Goal: Task Accomplishment & Management: Use online tool/utility

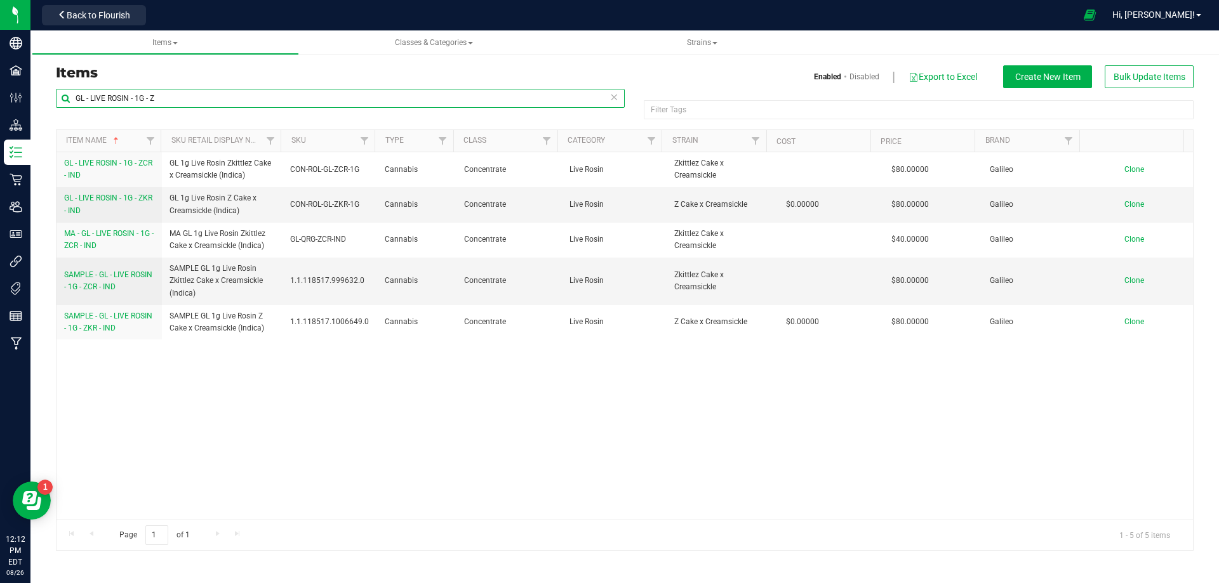
drag, startPoint x: 177, startPoint y: 102, endPoint x: -28, endPoint y: 91, distance: 205.3
click at [0, 91] on html "Company Facilities Configuration Distribution Inventory Retail Users User Roles…" at bounding box center [609, 291] width 1219 height 583
paste input "3004502"
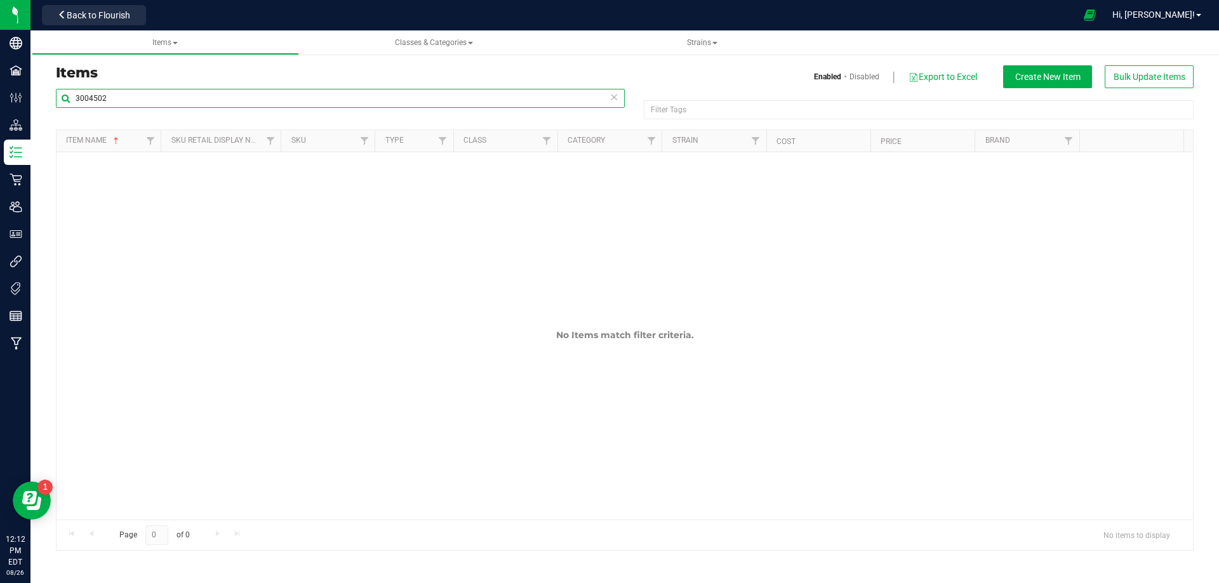
drag, startPoint x: 59, startPoint y: 105, endPoint x: 36, endPoint y: 131, distance: 34.2
click at [37, 129] on div "Items Enabled Disabled Export to Excel Create New Item Bulk Update Items 300450…" at bounding box center [624, 300] width 1188 height 527
paste input "Tube - FL v25 FT Pre-Roll 0.5g 1ct"
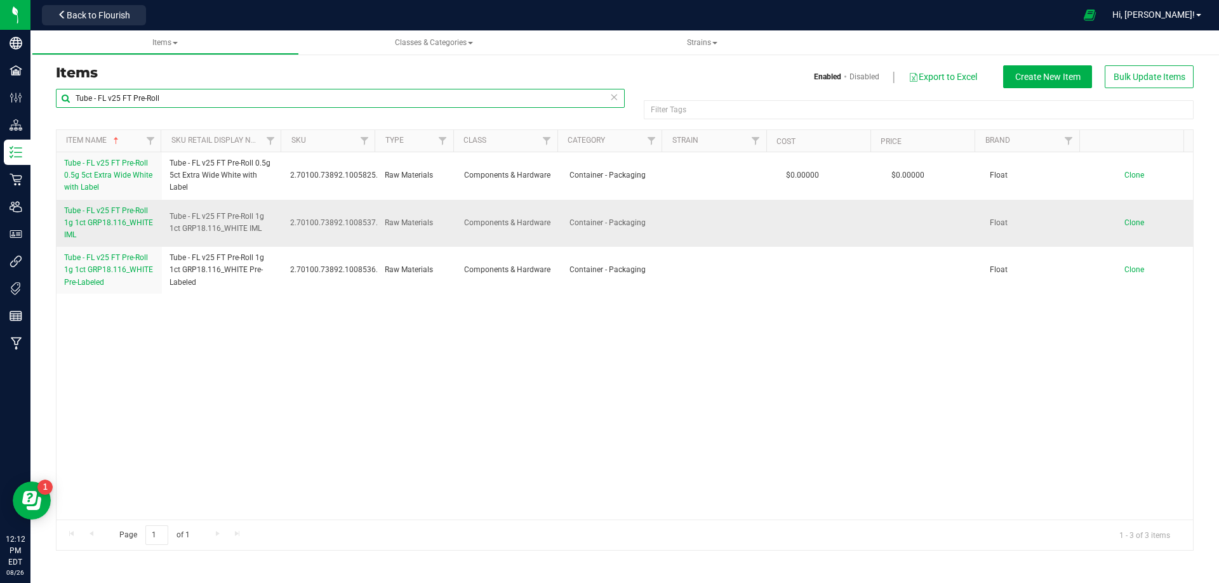
type input "Tube - FL v25 FT Pre-Roll"
click at [1124, 222] on span "Clone" at bounding box center [1134, 222] width 20 height 9
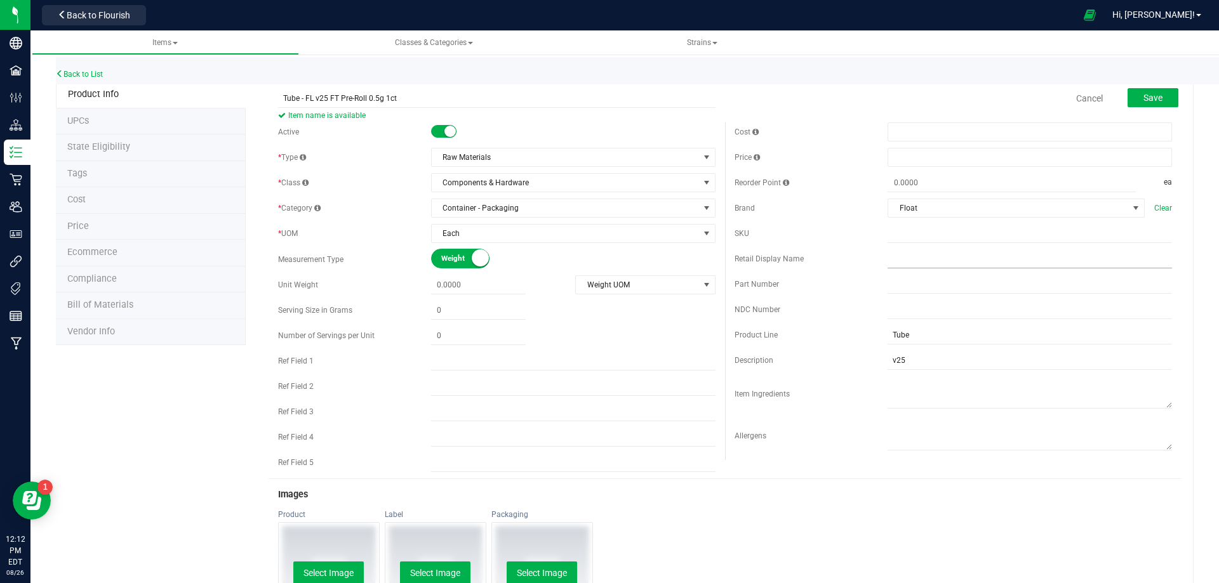
type input "Tube - FL v25 FT Pre-Roll 0.5g 1ct"
drag, startPoint x: 936, startPoint y: 260, endPoint x: 927, endPoint y: 260, distance: 8.9
click at [936, 260] on input "text" at bounding box center [1030, 258] width 284 height 19
paste input "Tube - FL v25 FT Pre-Roll 0.5g 1ct"
type input "Tube - FL v25 FT Pre-Roll 0.5g 1ct"
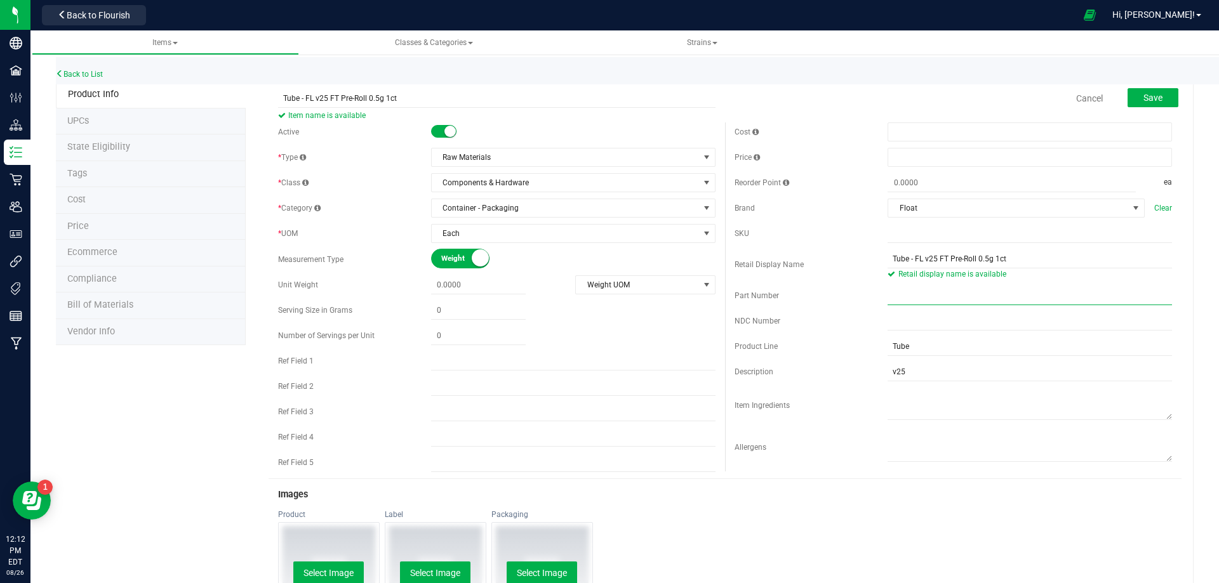
click at [909, 298] on input "text" at bounding box center [1030, 295] width 284 height 19
paste input "3004502"
type input "3004502"
click at [1130, 95] on button "Save" at bounding box center [1153, 97] width 51 height 19
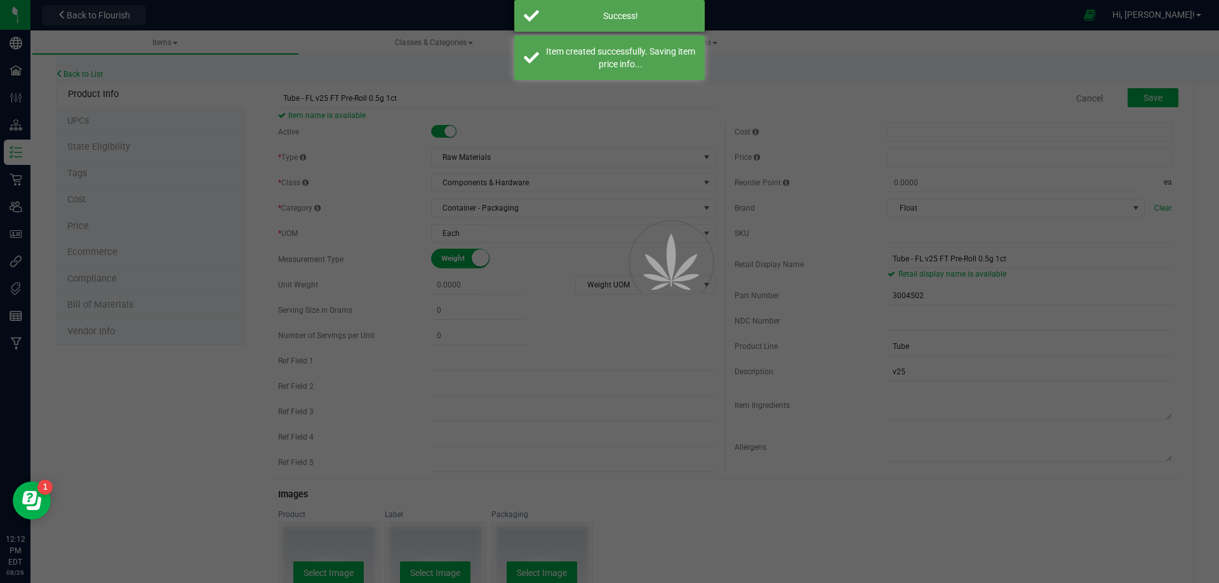
click at [583, 13] on div "Success!" at bounding box center [620, 16] width 149 height 13
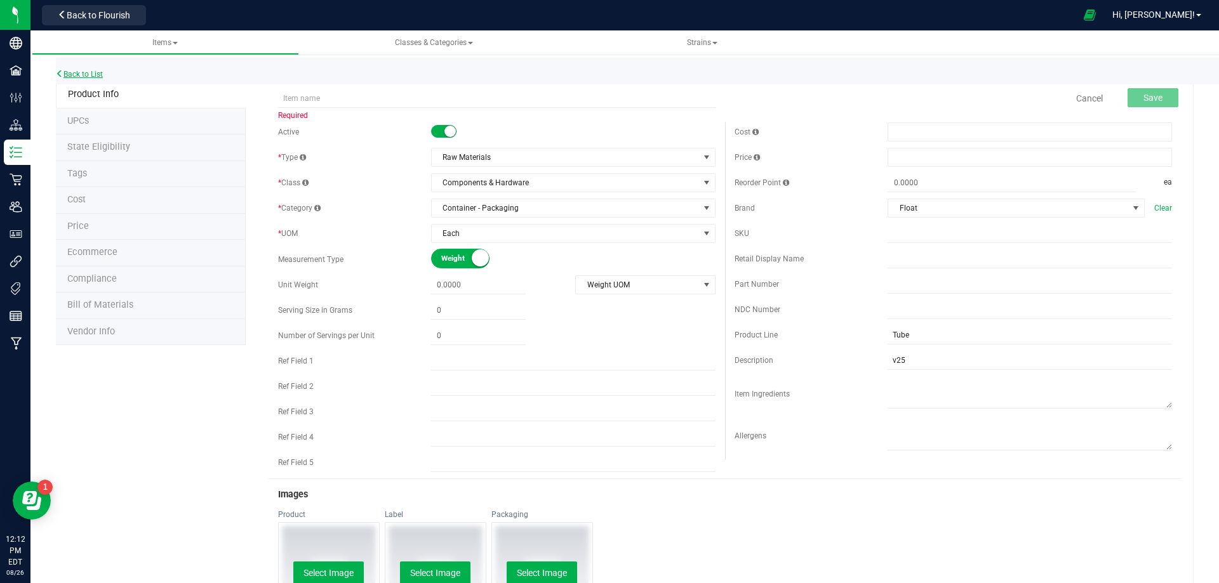
click at [81, 76] on link "Back to List" at bounding box center [79, 74] width 47 height 9
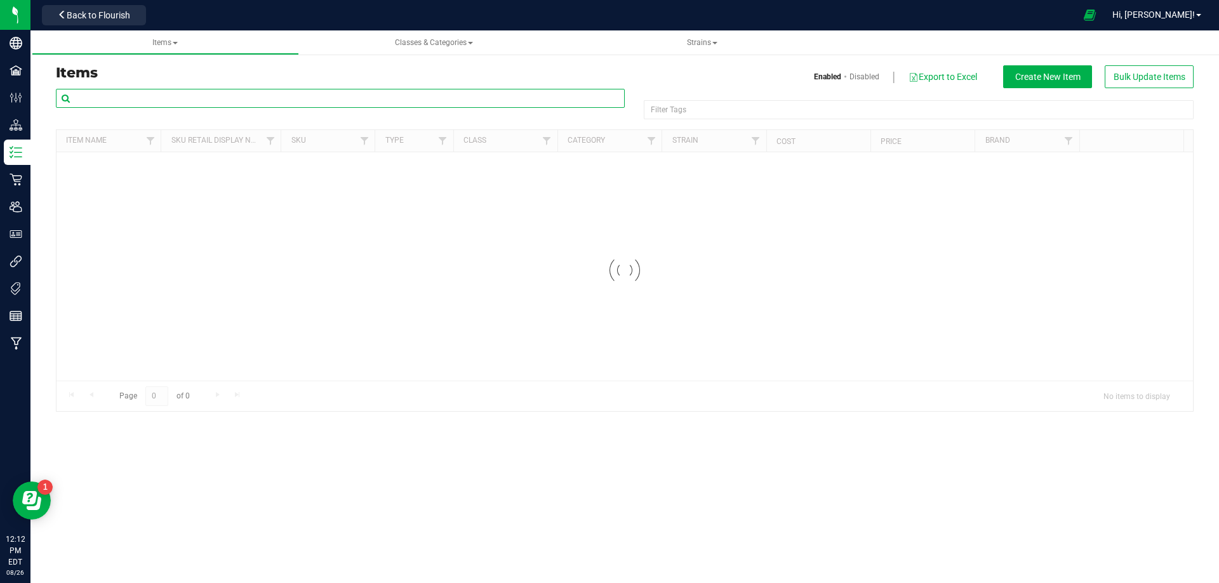
click at [152, 91] on input "text" at bounding box center [340, 98] width 569 height 19
paste input "3004502"
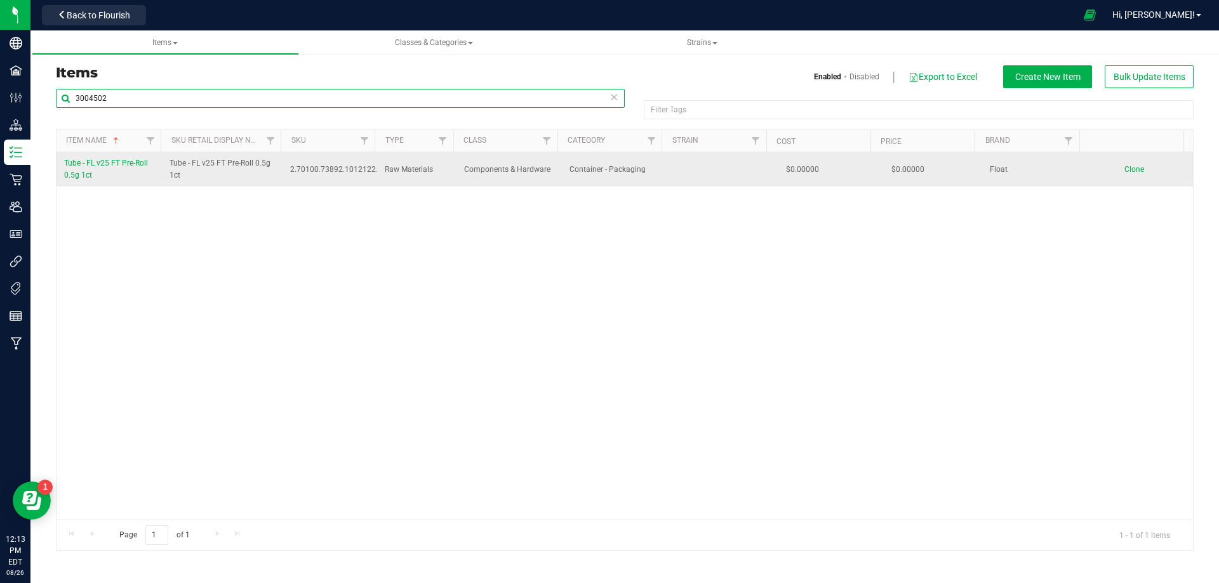
type input "3004502"
click at [96, 173] on link "Tube - FL v25 FT Pre-Roll 0.5g 1ct" at bounding box center [109, 169] width 90 height 24
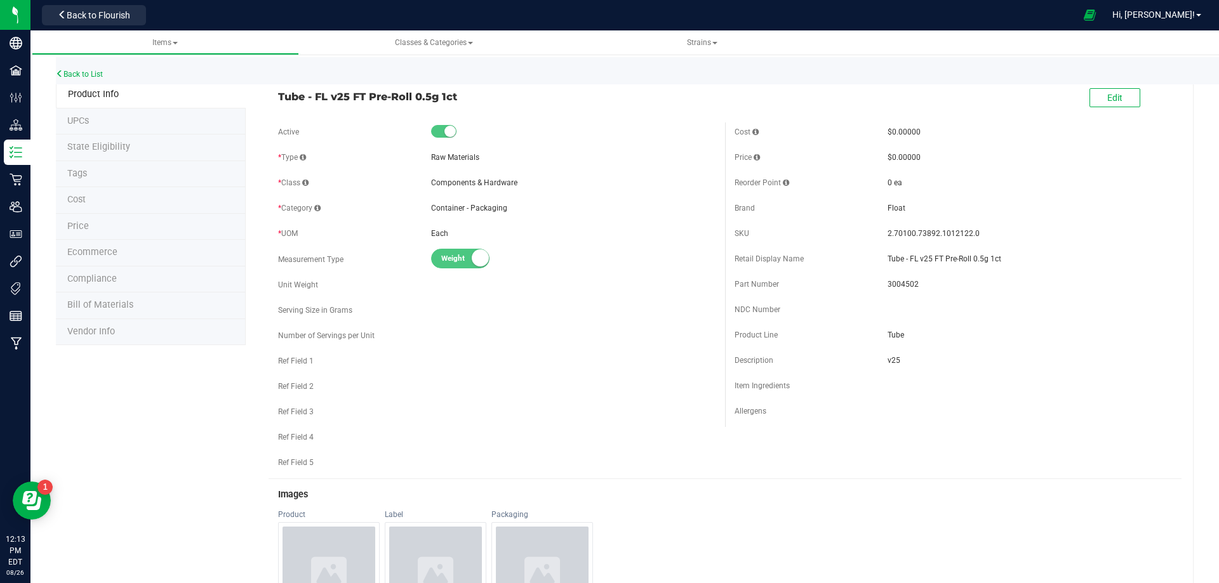
click at [93, 175] on li "Tags" at bounding box center [151, 174] width 190 height 27
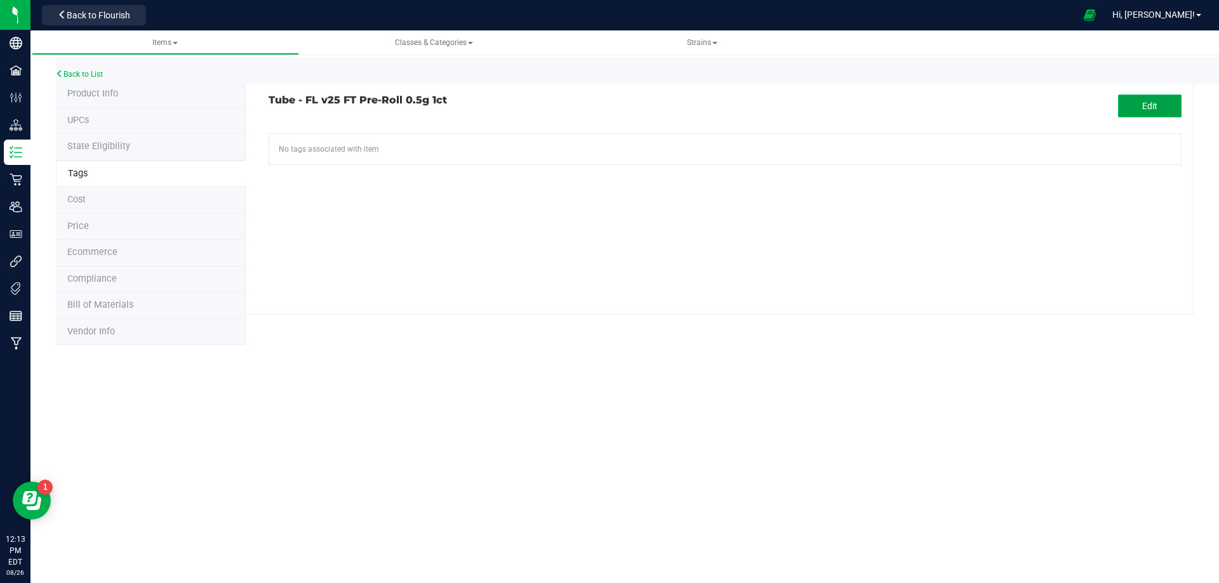
click at [1153, 96] on button "Edit" at bounding box center [1149, 106] width 63 height 23
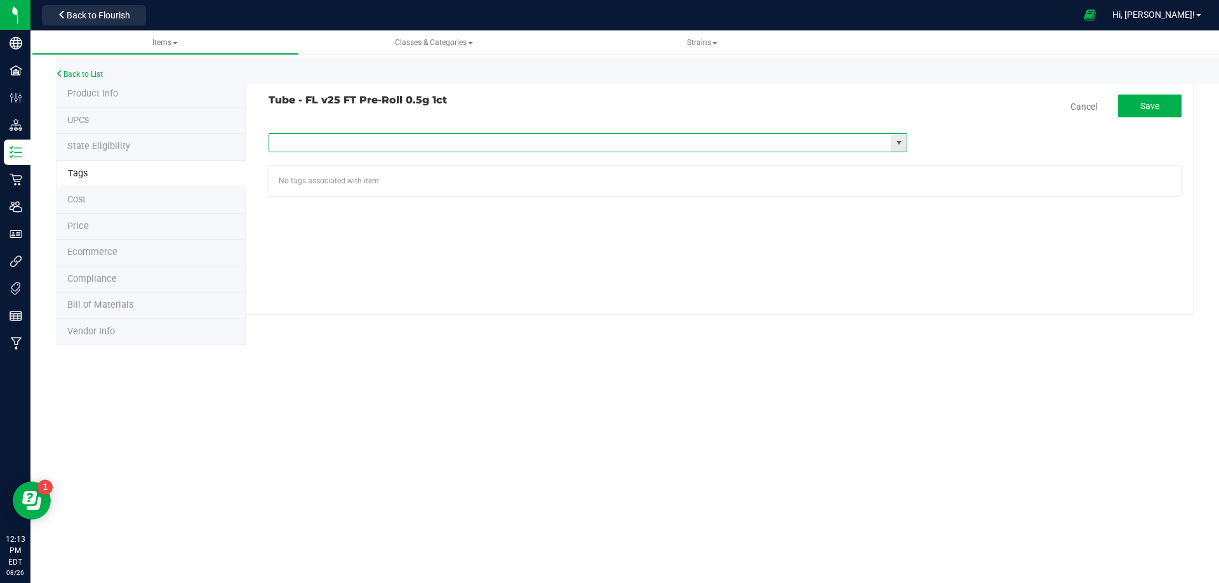
click at [516, 148] on input "text" at bounding box center [580, 143] width 622 height 18
type input "fl"
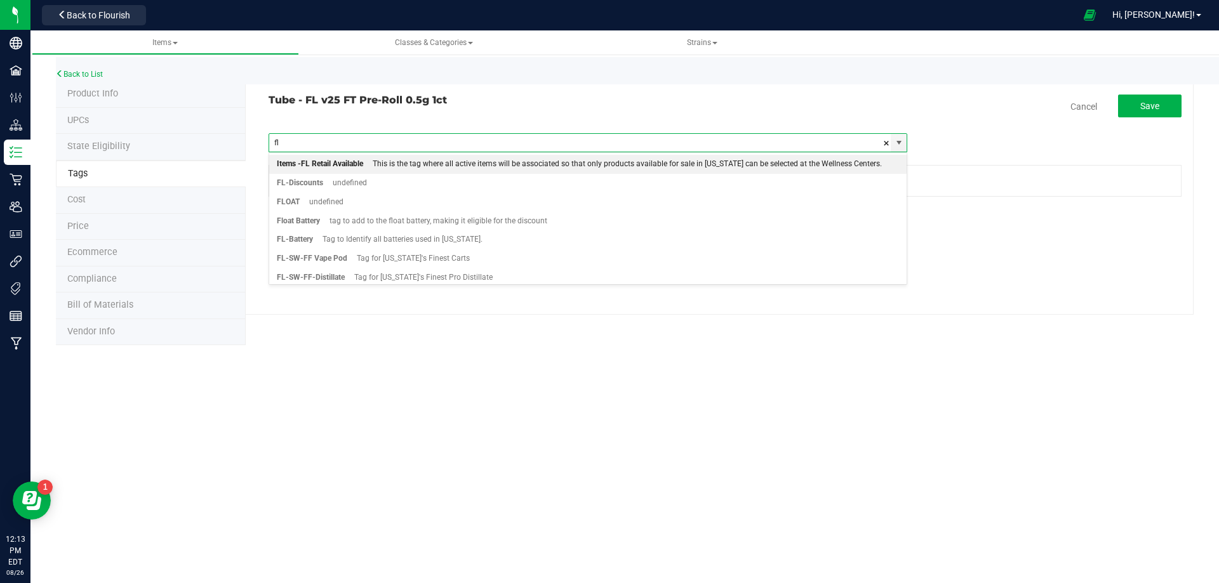
click at [392, 158] on div "This is the tag where all active items will be associated so that only products…" at bounding box center [622, 164] width 519 height 17
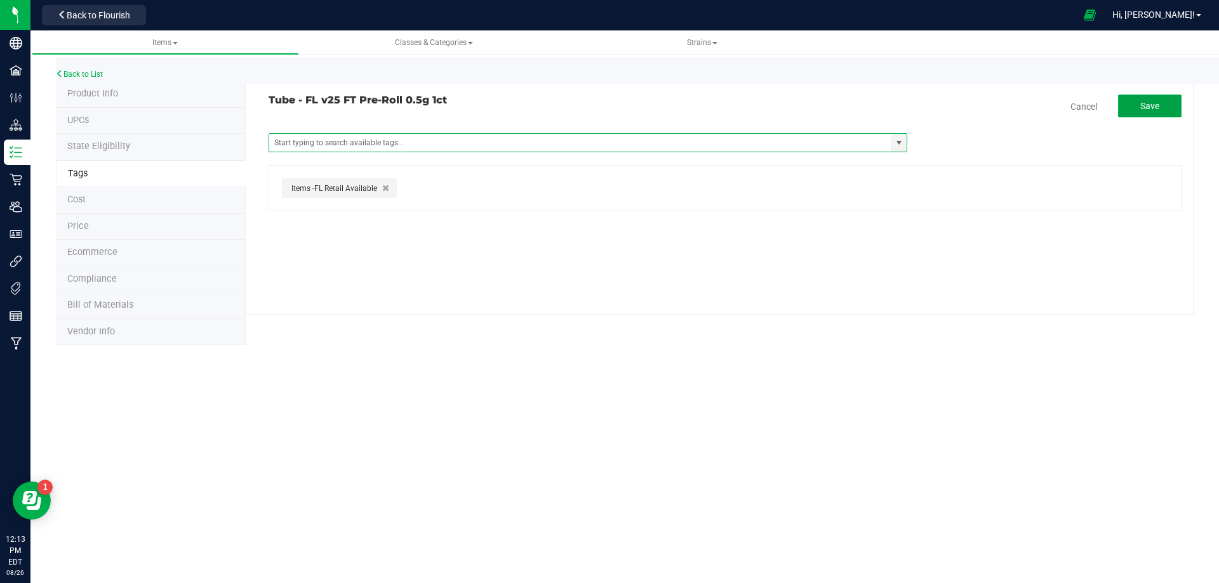
click at [1161, 107] on button "Save" at bounding box center [1149, 106] width 63 height 23
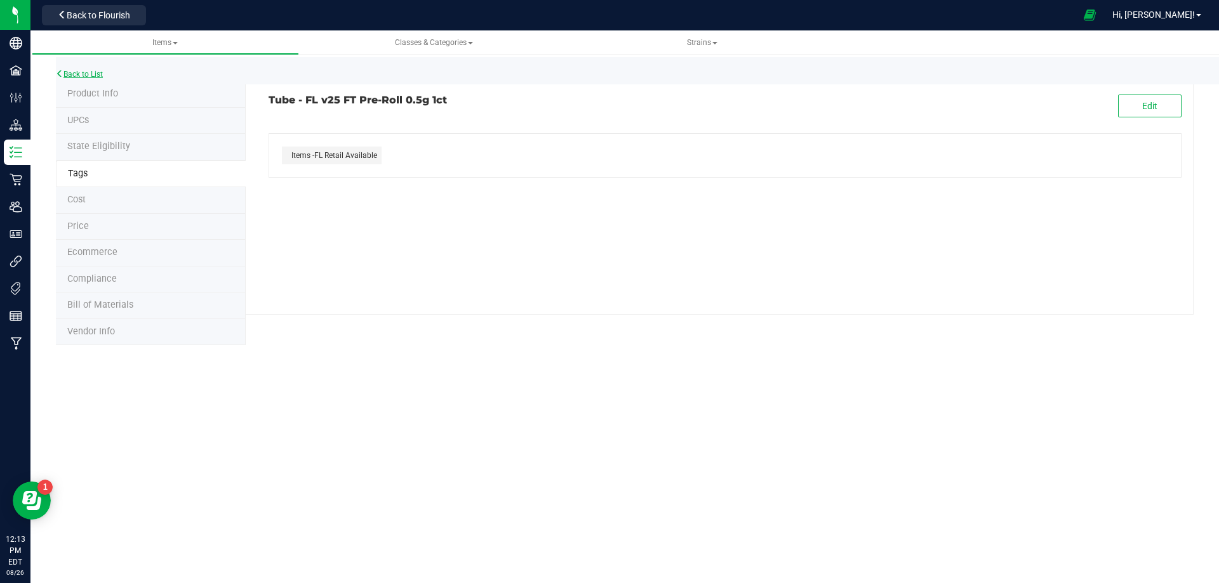
click at [72, 72] on link "Back to List" at bounding box center [79, 74] width 47 height 9
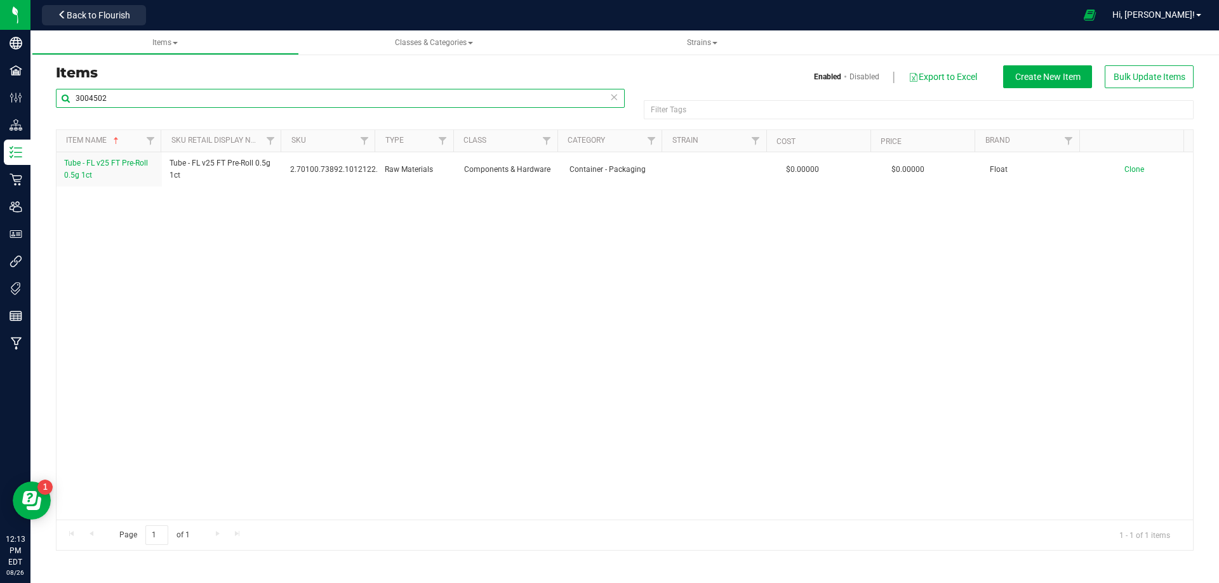
drag, startPoint x: 155, startPoint y: 90, endPoint x: 35, endPoint y: 110, distance: 121.6
click at [39, 109] on div "Items Enabled Disabled Export to Excel Create New Item Bulk Update Items 300450…" at bounding box center [624, 300] width 1188 height 527
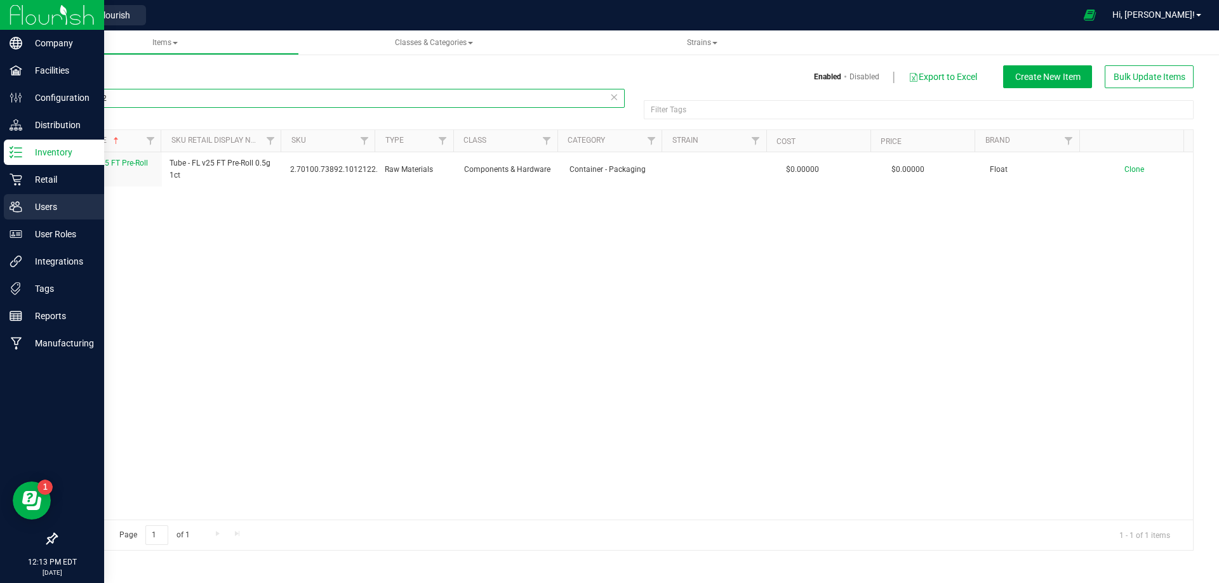
paste input "EAC - CLONE - MIW - SAT"
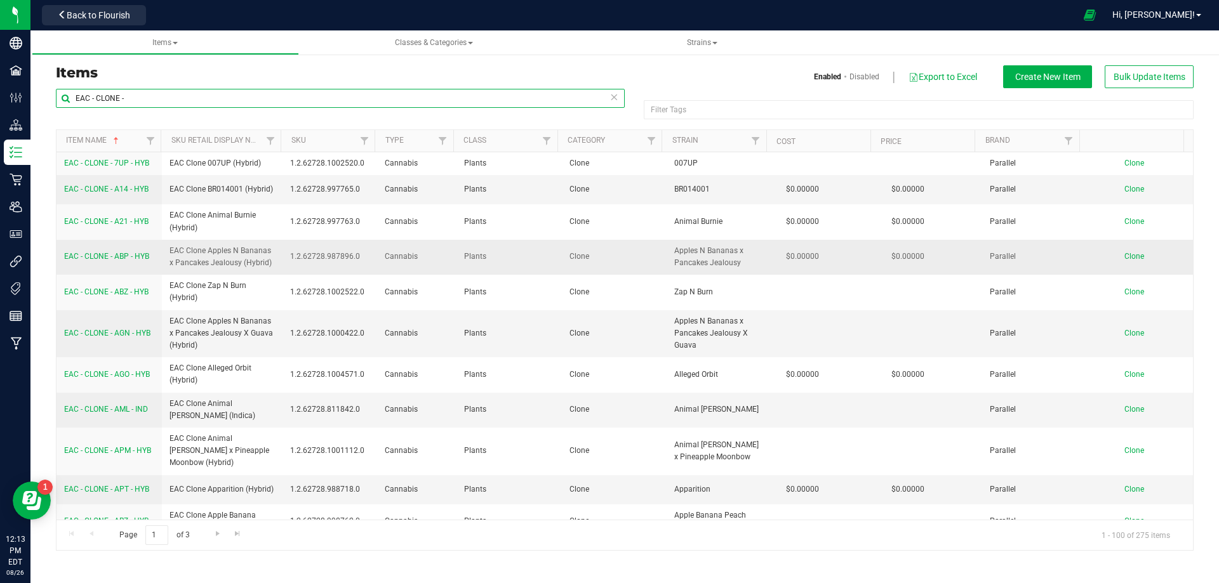
type input "EAC - CLONE -"
click at [1133, 255] on span "Clone" at bounding box center [1134, 256] width 20 height 9
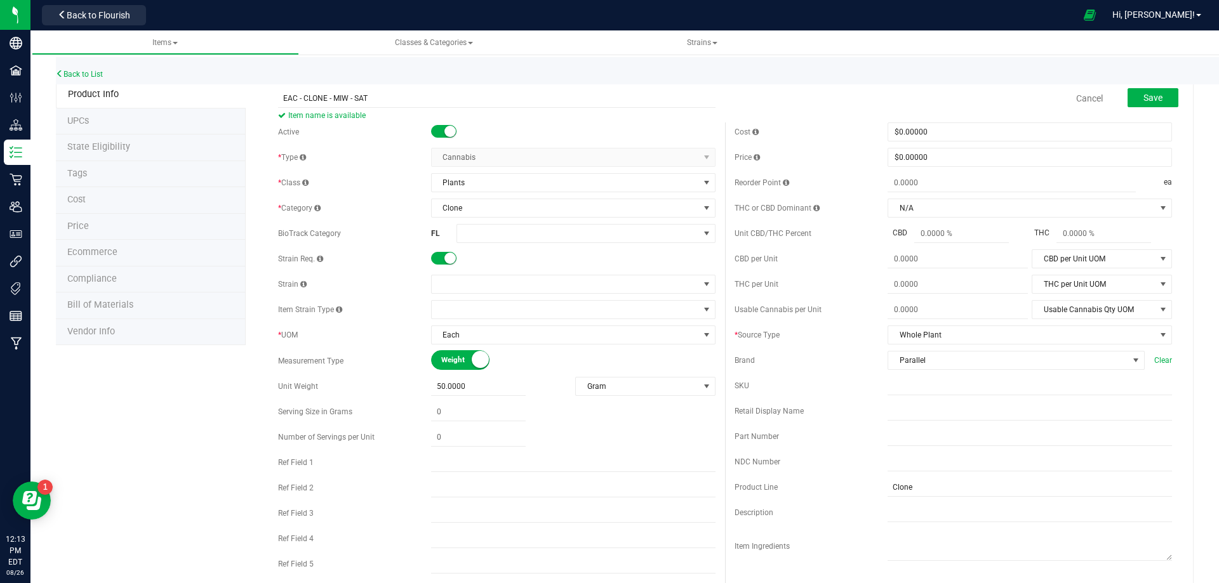
type input "EAC - CLONE - MIW - SAT"
click at [928, 410] on input "text" at bounding box center [1030, 411] width 284 height 19
paste input "EAC Clone Strawberries and Creme (Sativa)"
type input "EAC Clone Strawberries and Creme (Sativa)"
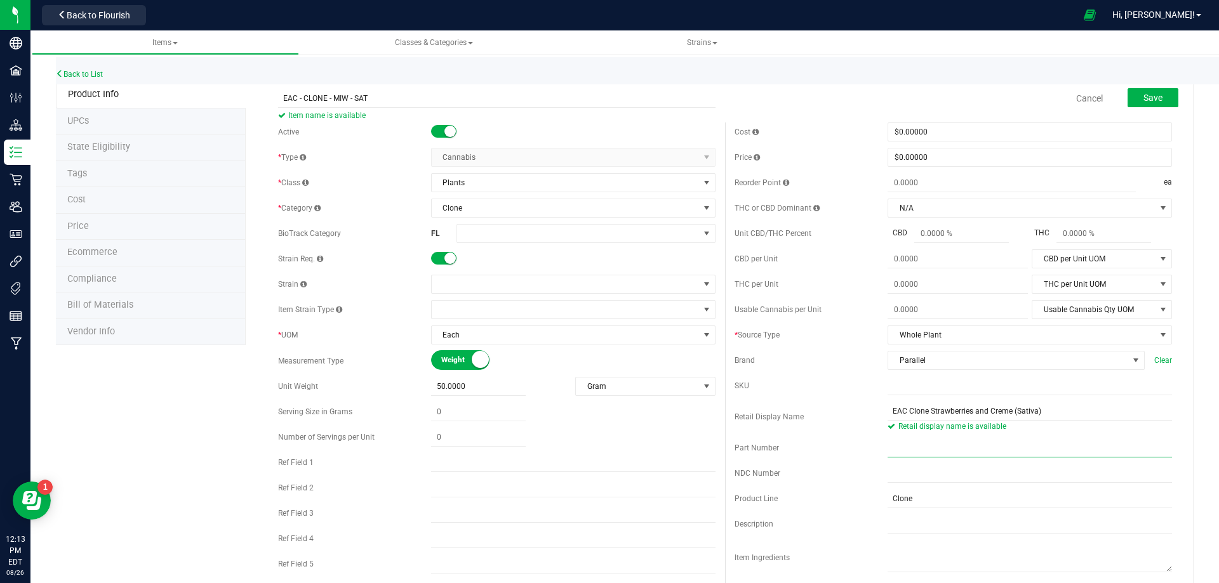
click at [896, 453] on input "text" at bounding box center [1030, 448] width 284 height 19
paste input "2029218"
type input "2029218"
click at [487, 241] on span at bounding box center [578, 234] width 242 height 18
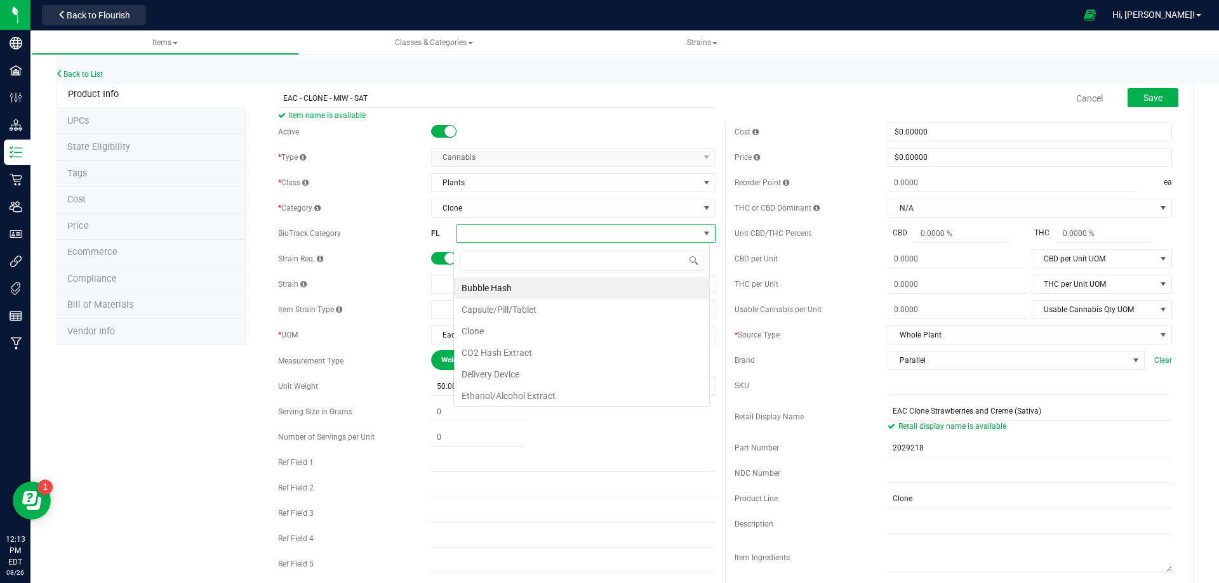
scroll to position [19, 256]
click at [485, 325] on li "Clone" at bounding box center [581, 332] width 255 height 22
click at [173, 413] on div "Product Info UPCs State Eligibility Tags Cost Price Ecommerce Compliance Bill o…" at bounding box center [625, 582] width 1138 height 1002
click at [507, 230] on span "Clone" at bounding box center [562, 234] width 210 height 18
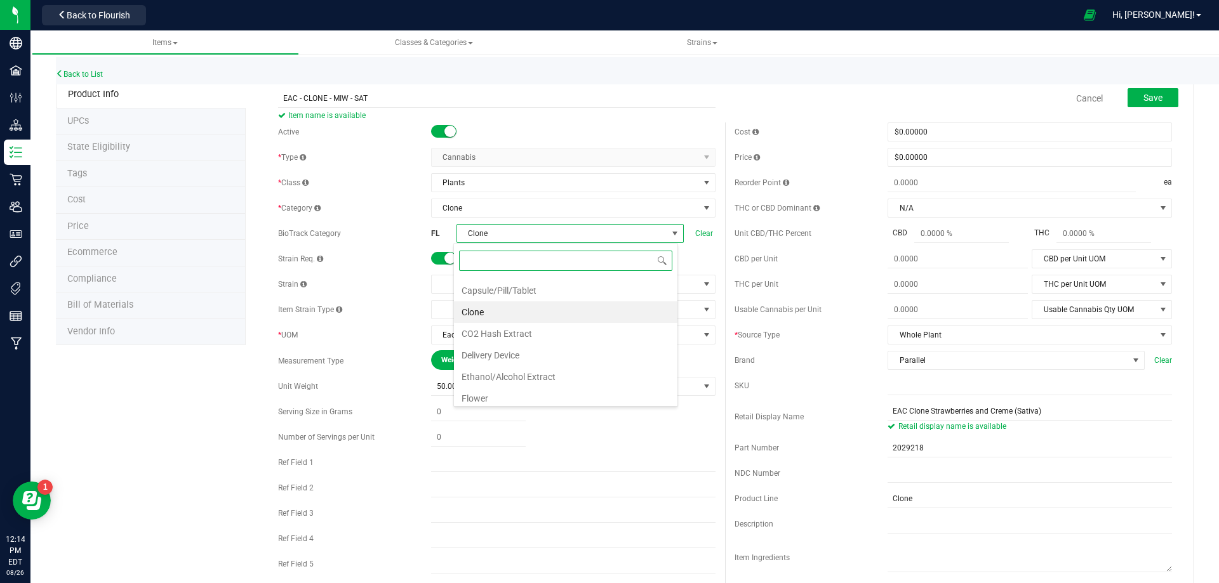
scroll to position [0, 0]
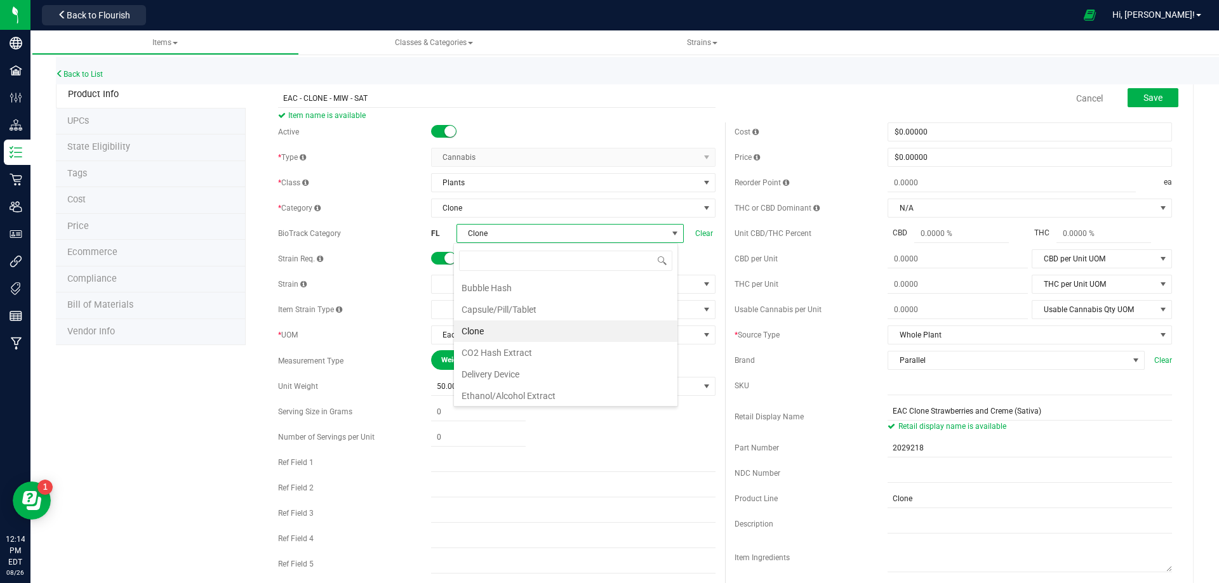
click at [103, 444] on div "Product Info UPCs State Eligibility Tags Cost Price Ecommerce Compliance Bill o…" at bounding box center [625, 582] width 1138 height 1002
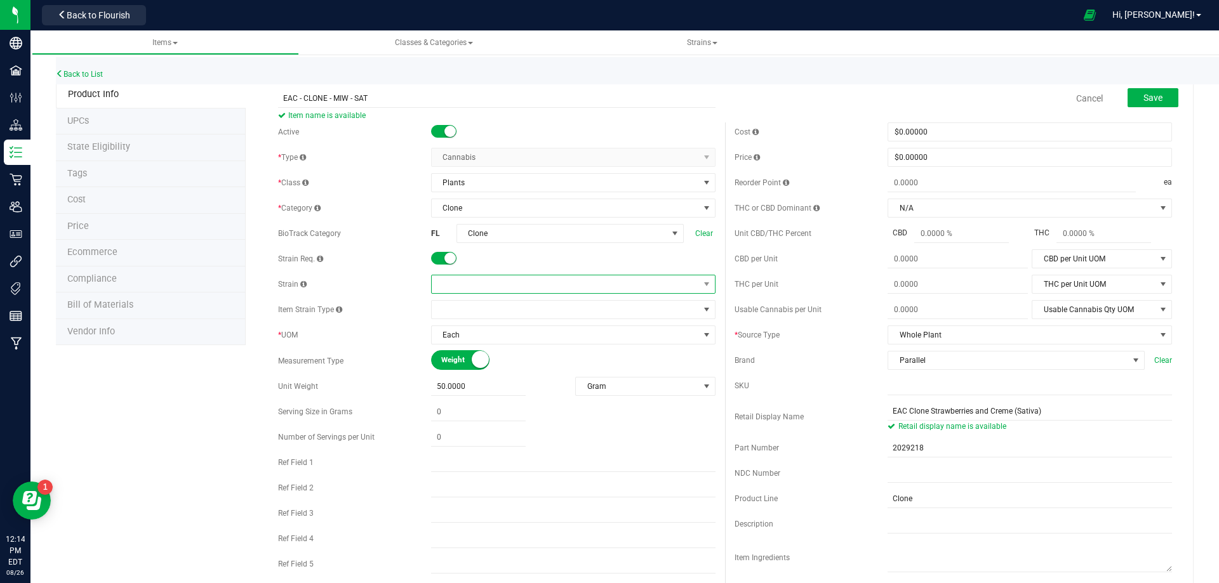
click at [476, 285] on span at bounding box center [565, 285] width 267 height 18
type input "straw"
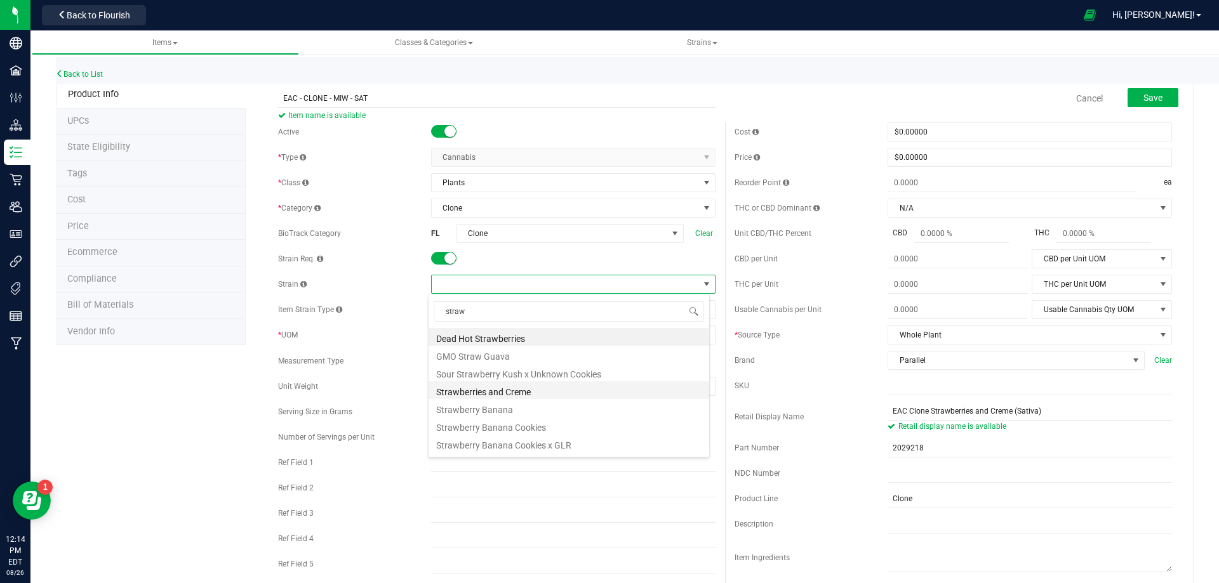
click at [518, 395] on li "Strawberries and Creme" at bounding box center [569, 391] width 281 height 18
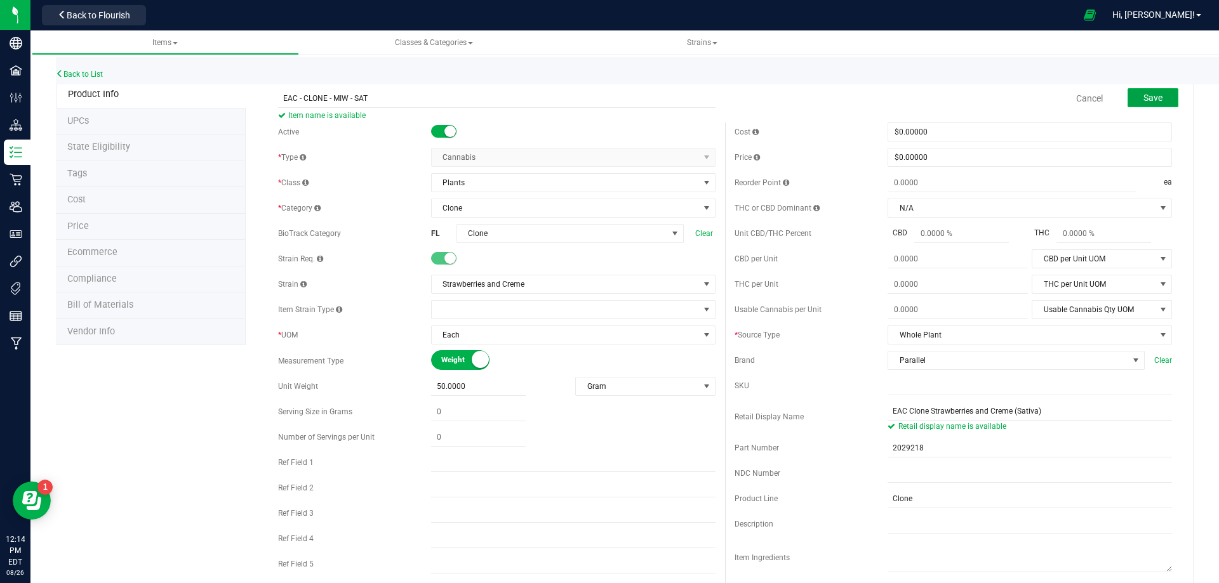
click at [1133, 102] on button "Save" at bounding box center [1153, 97] width 51 height 19
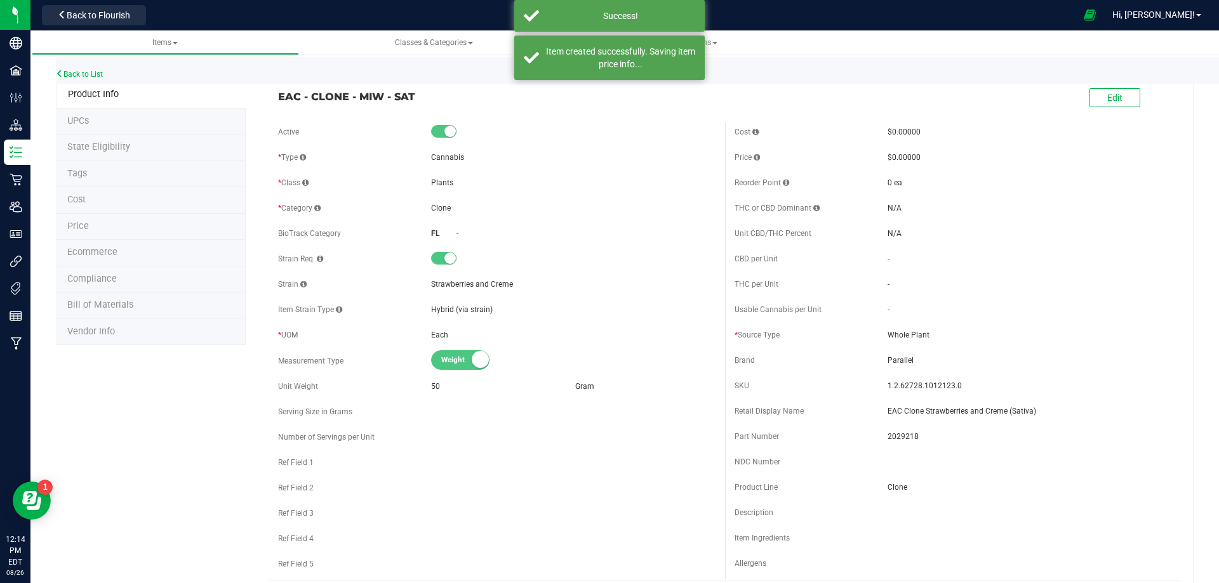
click at [77, 177] on span "Tags" at bounding box center [77, 173] width 20 height 11
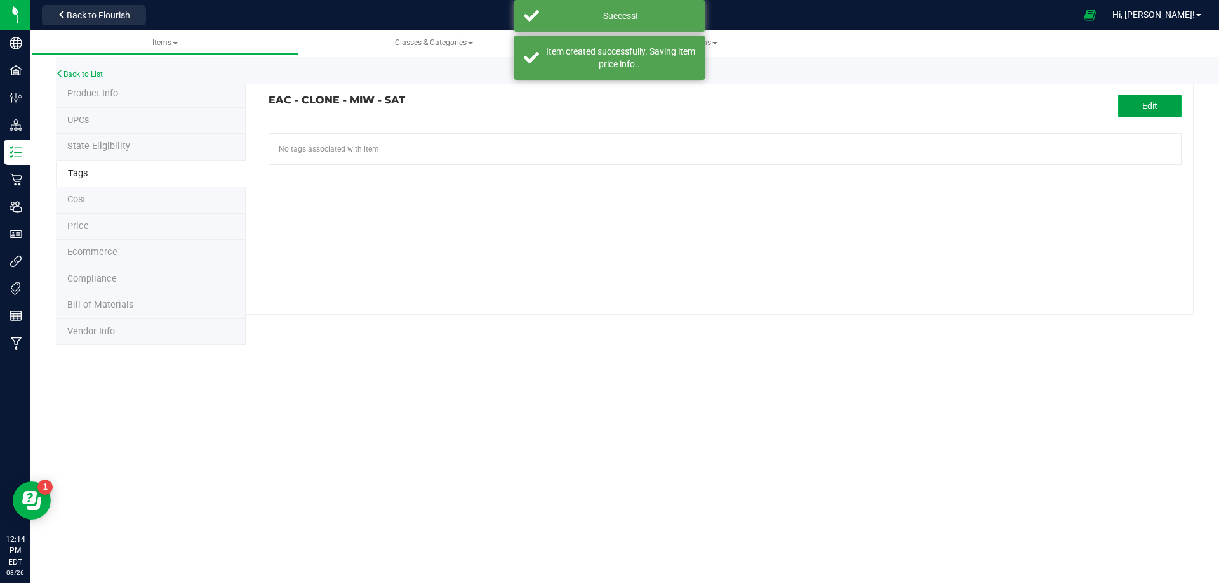
click at [1136, 112] on button "Edit" at bounding box center [1149, 106] width 63 height 23
click at [546, 133] on tag-association "EAC - CLONE - MIW - SAT Cancel Save Items -FL Retail Available RAD [GEOGRAPHIC_…" at bounding box center [725, 146] width 913 height 102
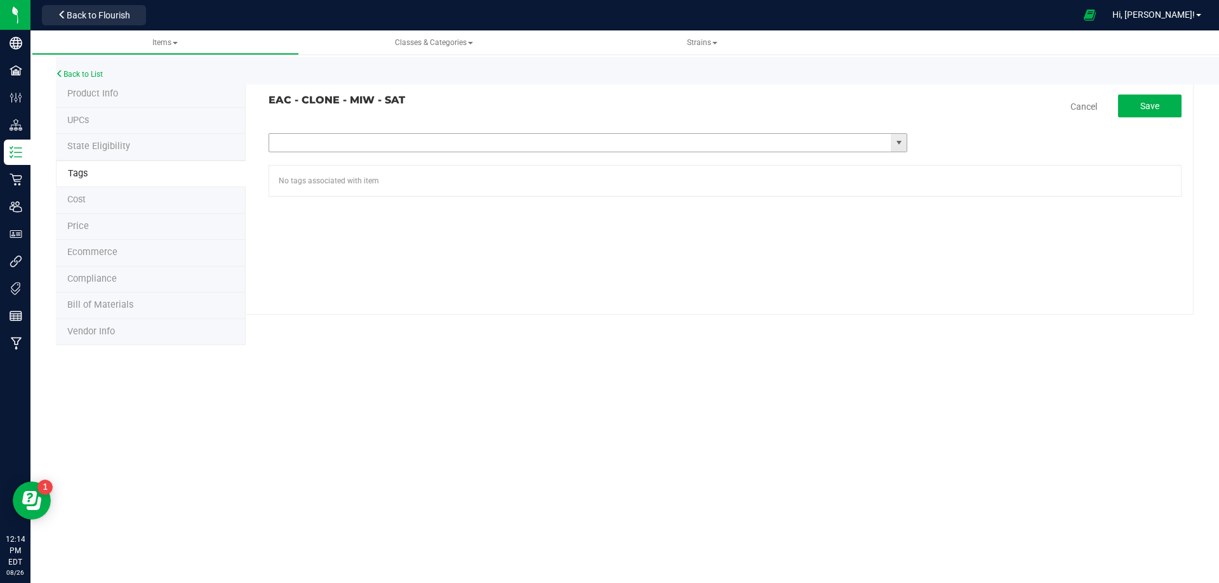
click at [469, 138] on input "text" at bounding box center [580, 143] width 622 height 18
type input "fl"
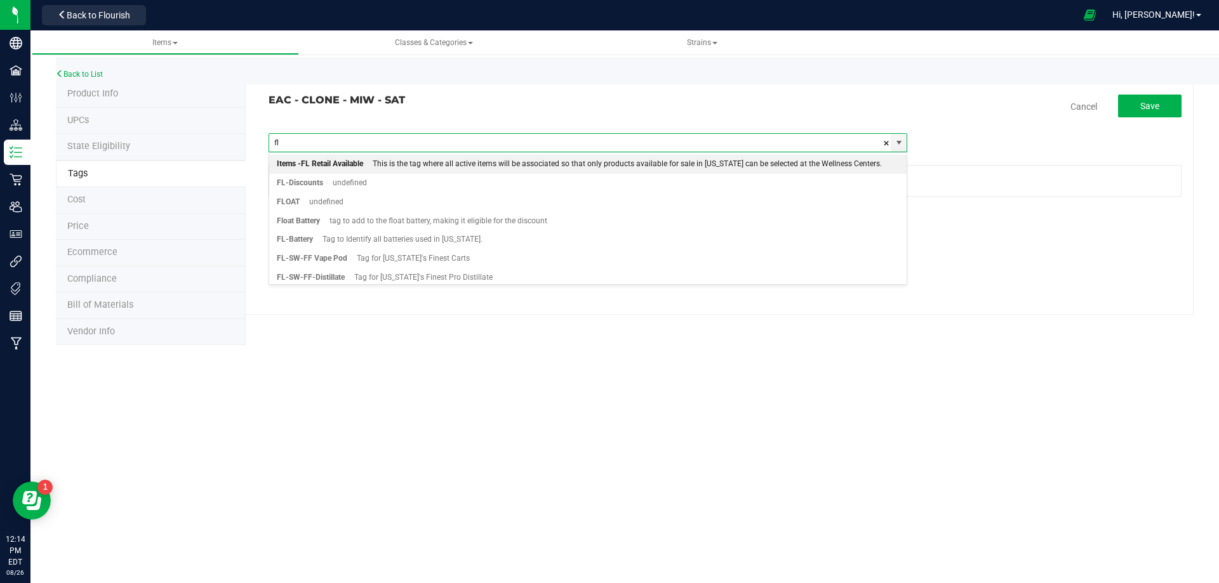
click at [399, 159] on div "This is the tag where all active items will be associated so that only products…" at bounding box center [622, 164] width 519 height 17
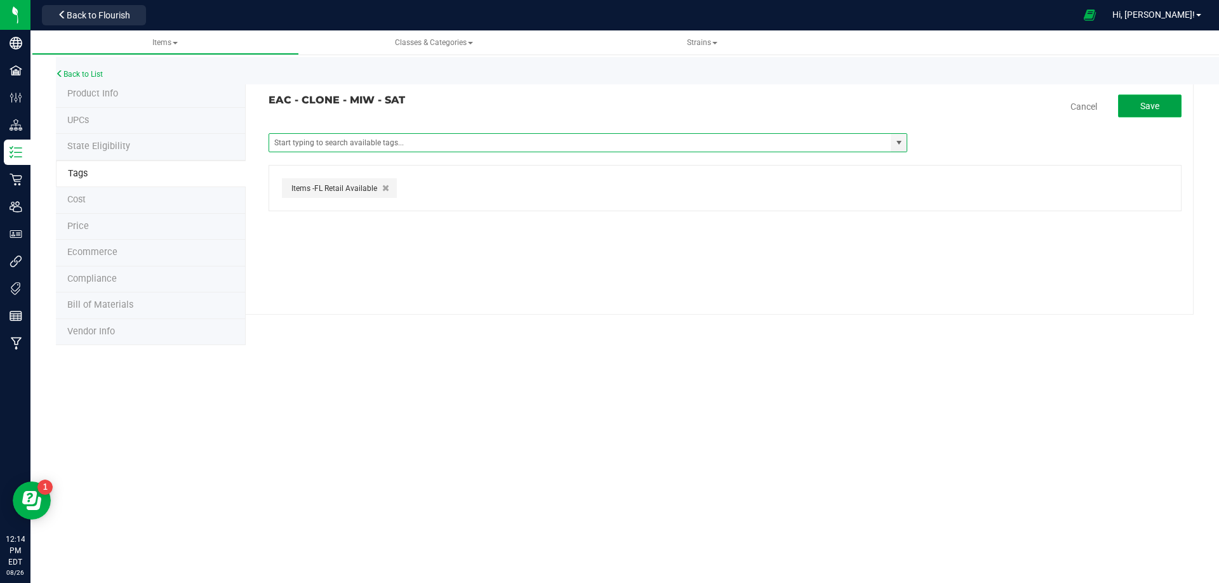
click at [1155, 103] on span "Save" at bounding box center [1149, 106] width 19 height 10
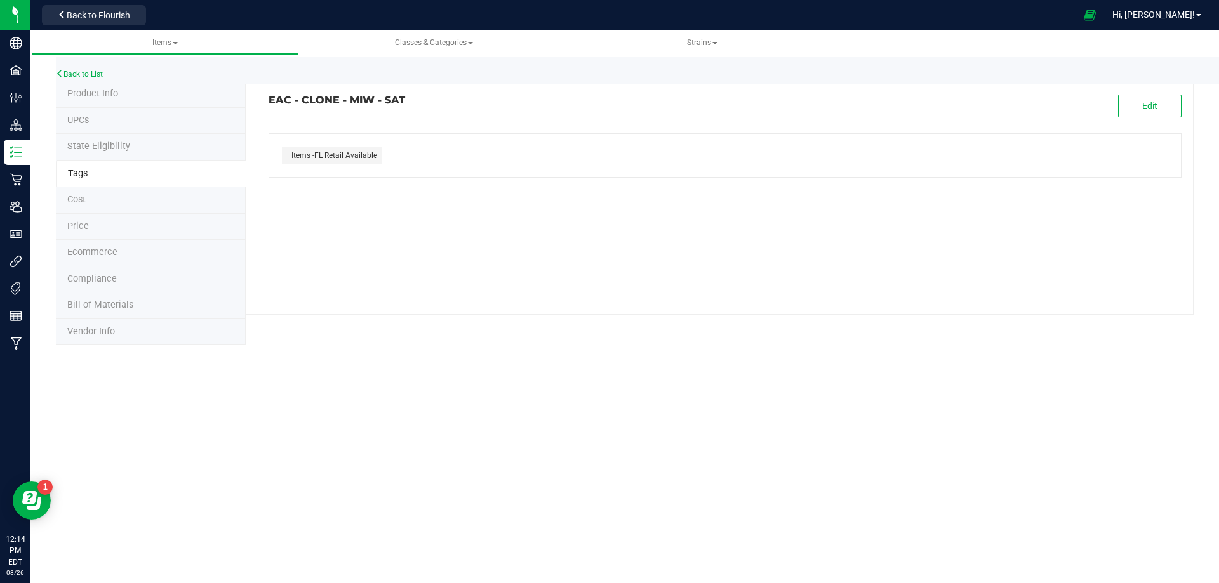
click at [119, 283] on li "Compliance" at bounding box center [151, 280] width 190 height 27
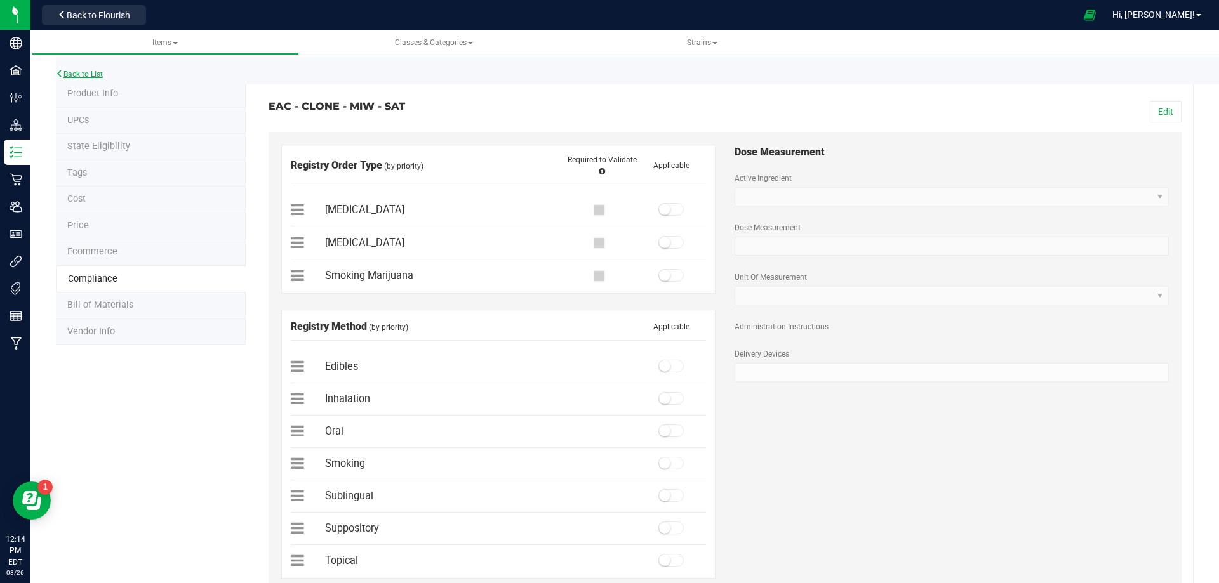
click at [81, 76] on link "Back to List" at bounding box center [79, 74] width 47 height 9
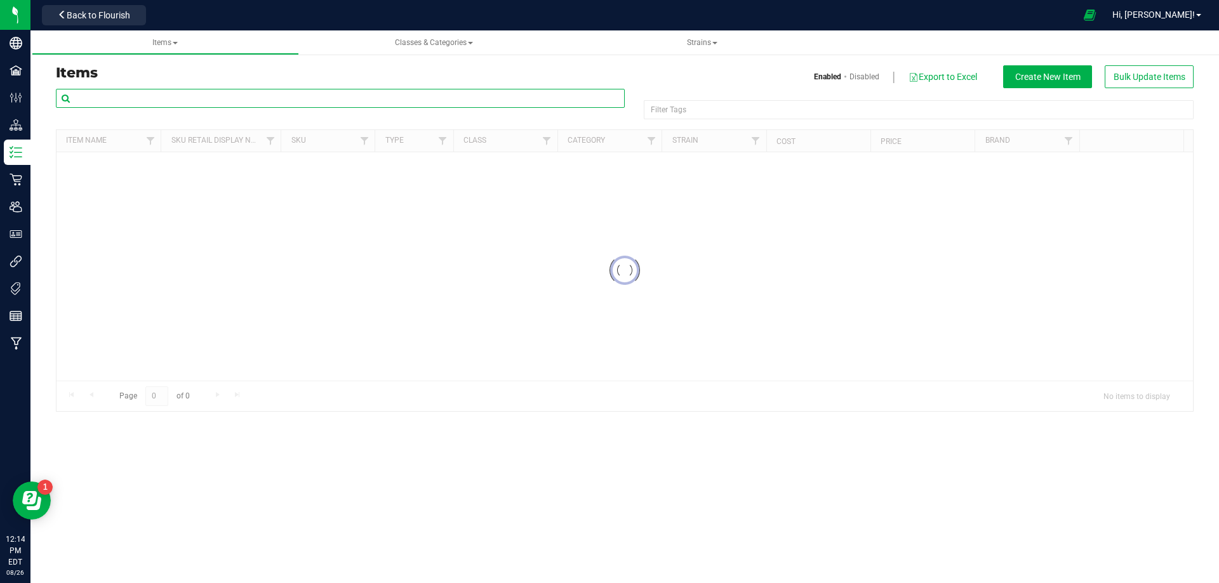
click at [171, 101] on input "text" at bounding box center [340, 98] width 569 height 19
paste input "2029218"
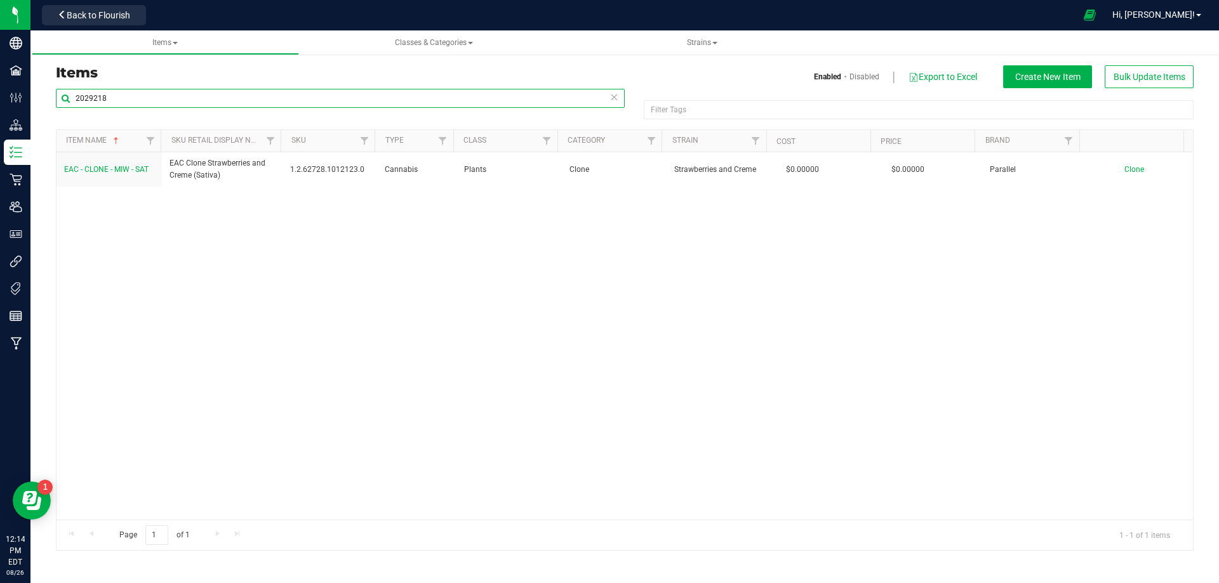
drag, startPoint x: 115, startPoint y: 91, endPoint x: -11, endPoint y: 80, distance: 126.9
click at [0, 80] on html "Company Facilities Configuration Distribution Inventory Retail Users User Roles…" at bounding box center [609, 291] width 1219 height 583
paste input "EAC - CLONE - MIW - SAT"
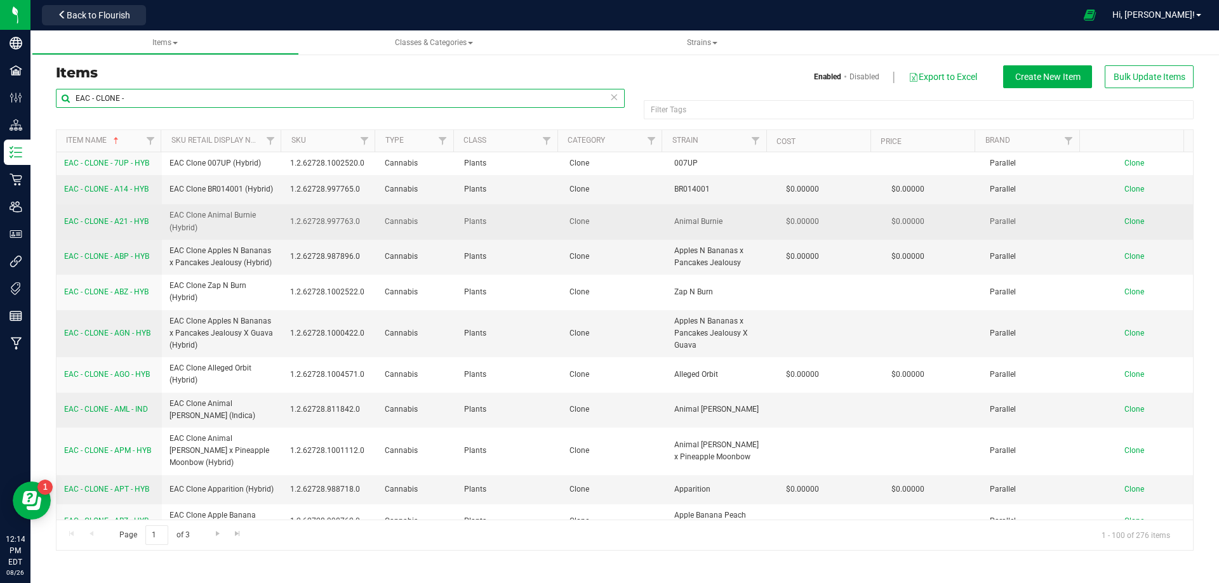
type input "EAC - CLONE -"
click at [98, 222] on span "EAC - CLONE - A21 - HYB" at bounding box center [106, 221] width 84 height 9
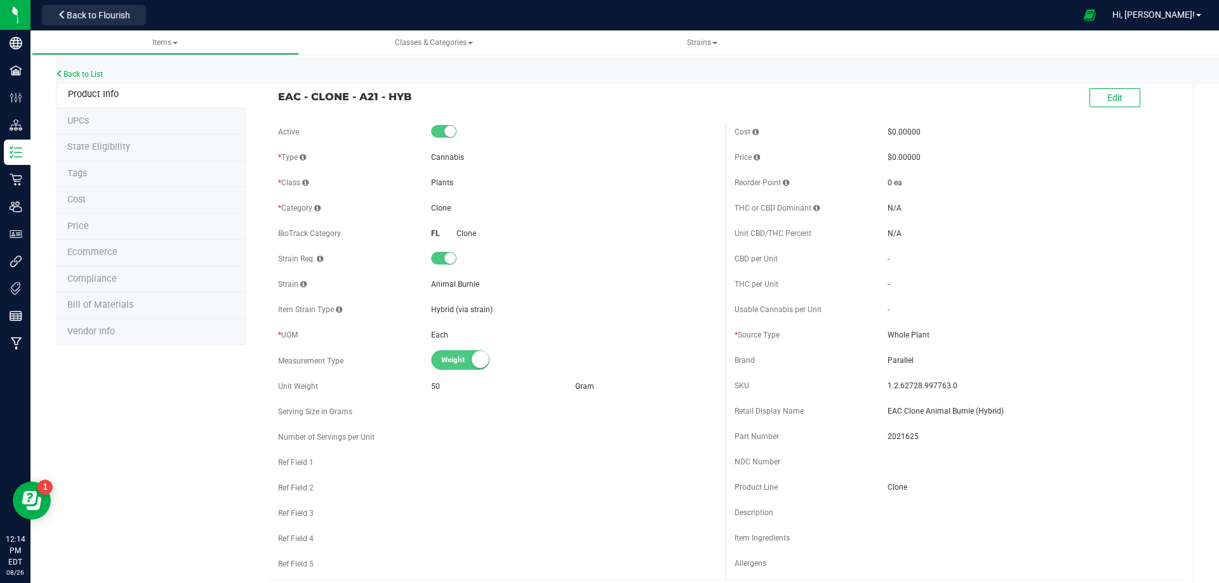
click at [96, 176] on li "Tags" at bounding box center [151, 174] width 190 height 27
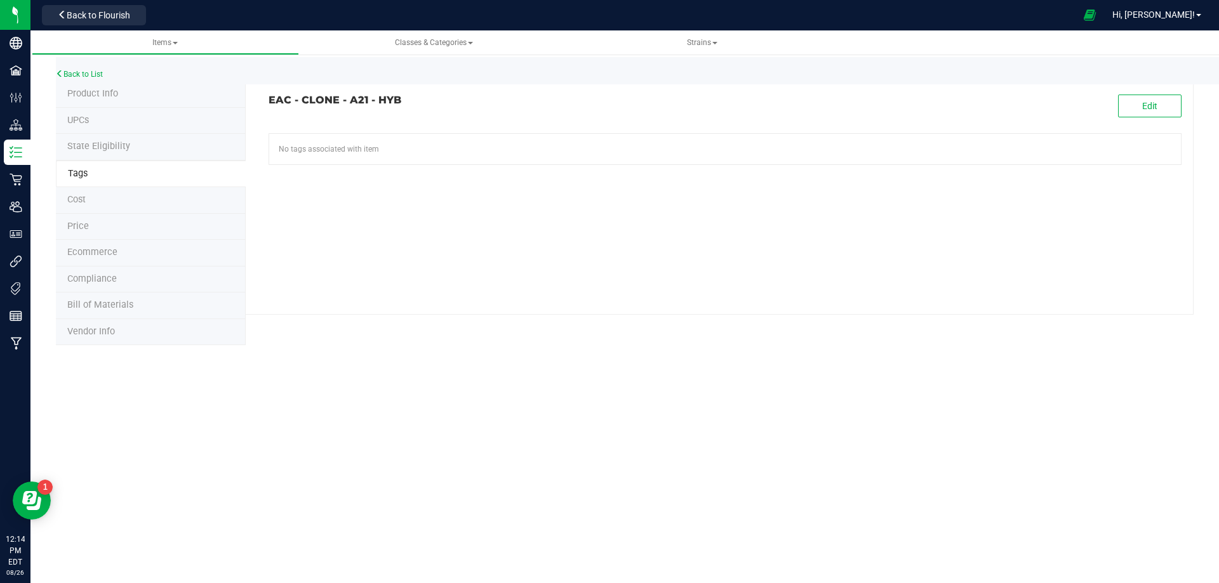
click at [117, 286] on li "Compliance" at bounding box center [151, 280] width 190 height 27
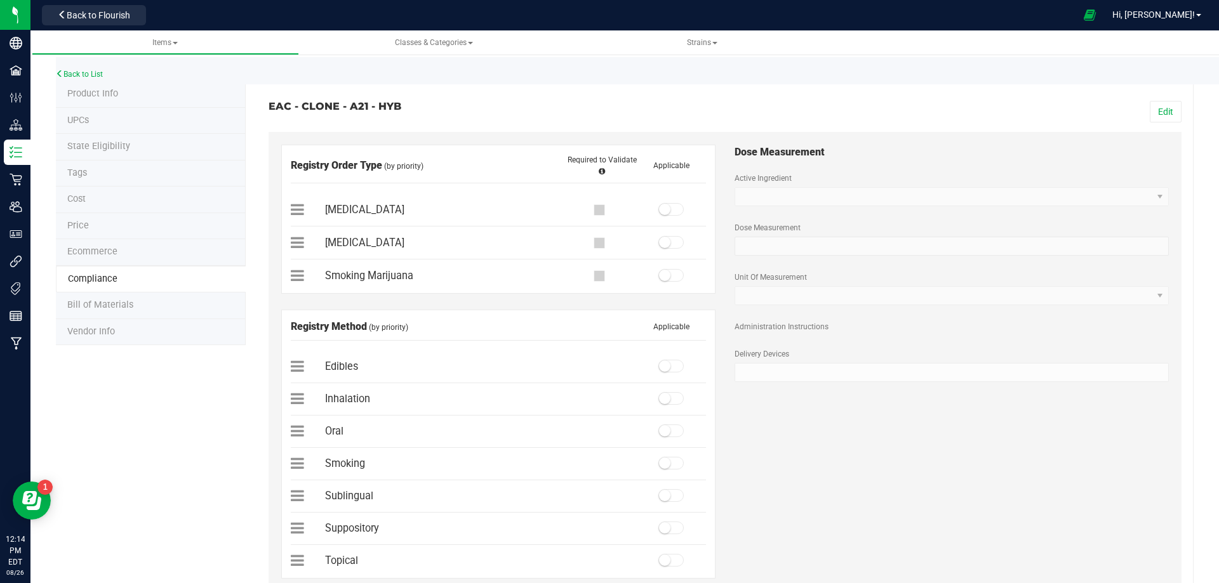
click at [120, 302] on span "Bill of Materials" at bounding box center [100, 305] width 66 height 11
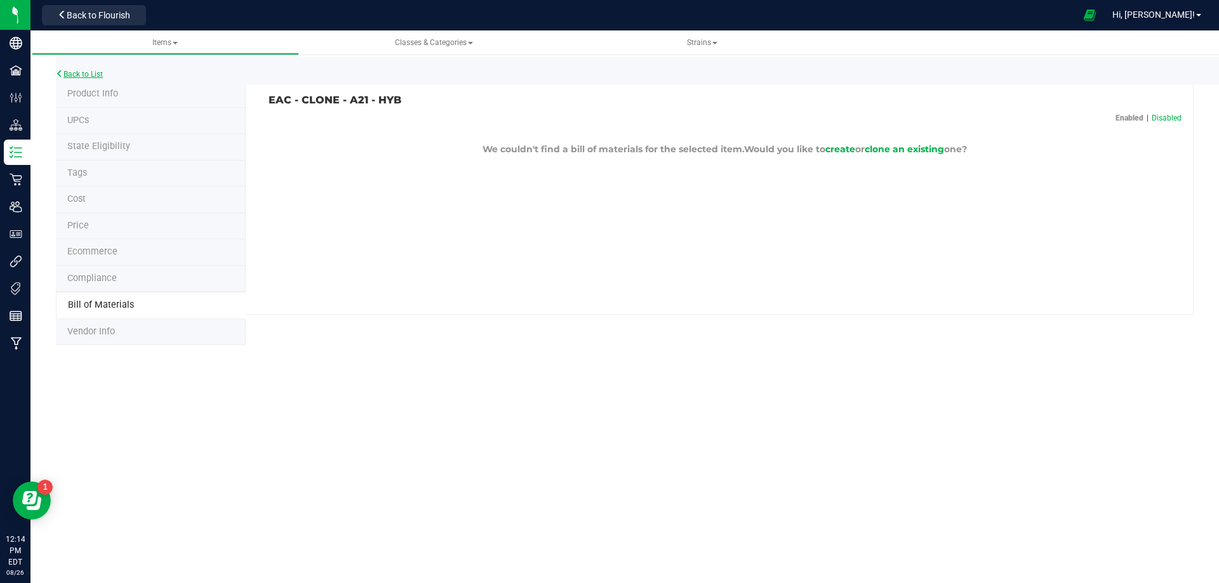
click at [96, 75] on link "Back to List" at bounding box center [79, 74] width 47 height 9
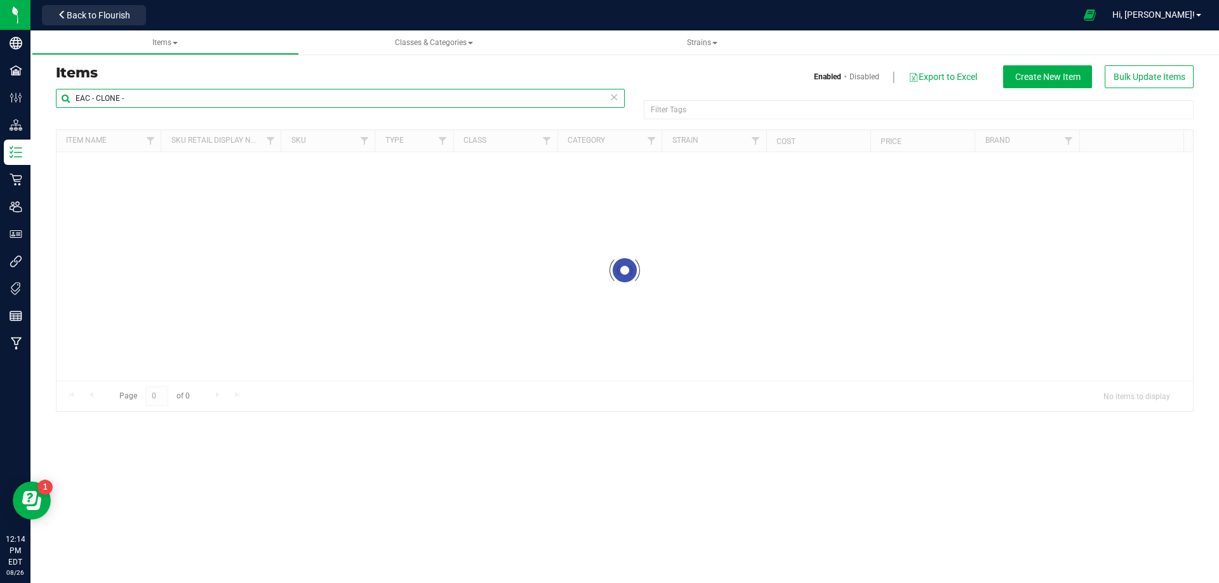
click at [38, 102] on div "Items Enabled Disabled Export to Excel Create New Item Bulk Update Items EAC - …" at bounding box center [624, 231] width 1188 height 388
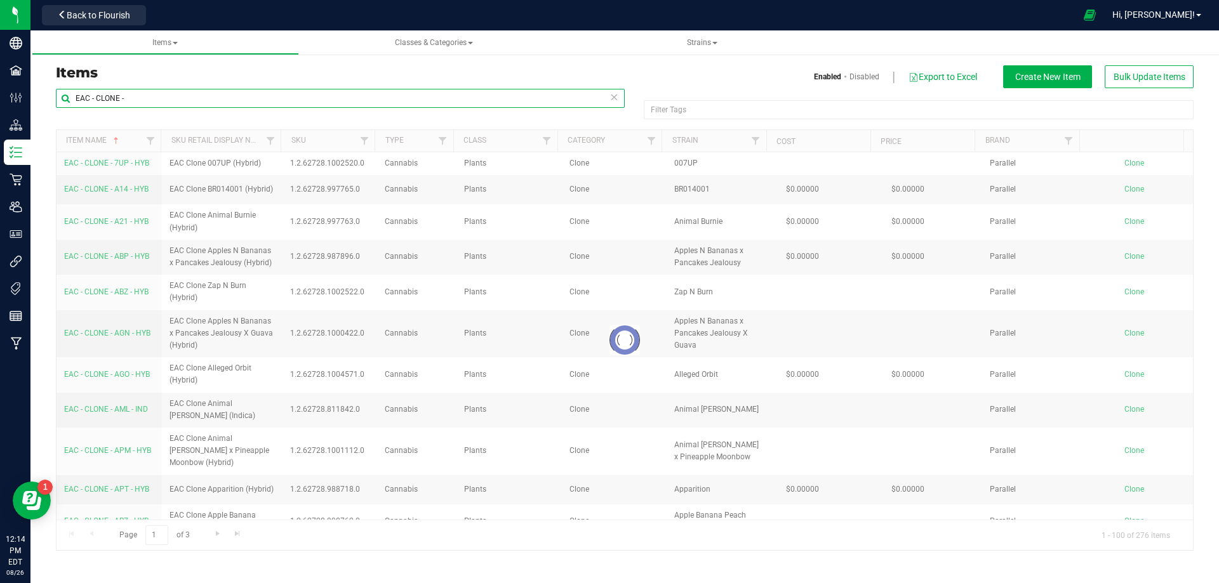
paste input "MIW - SAT"
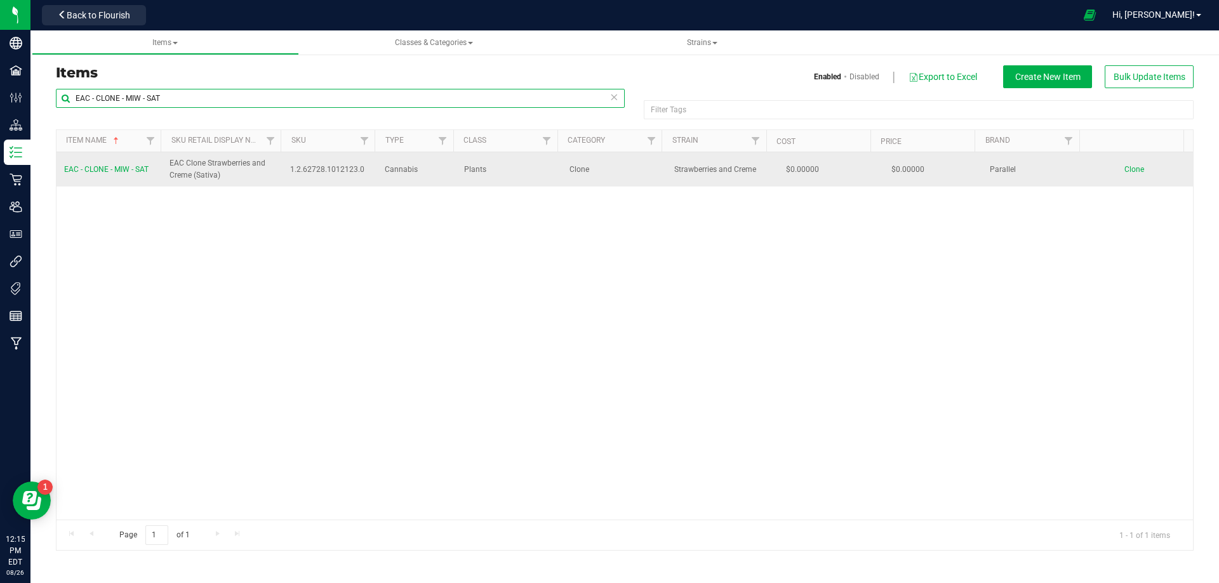
type input "EAC - CLONE - MIW - SAT"
click at [130, 171] on span "EAC - CLONE - MIW - SAT" at bounding box center [106, 169] width 84 height 9
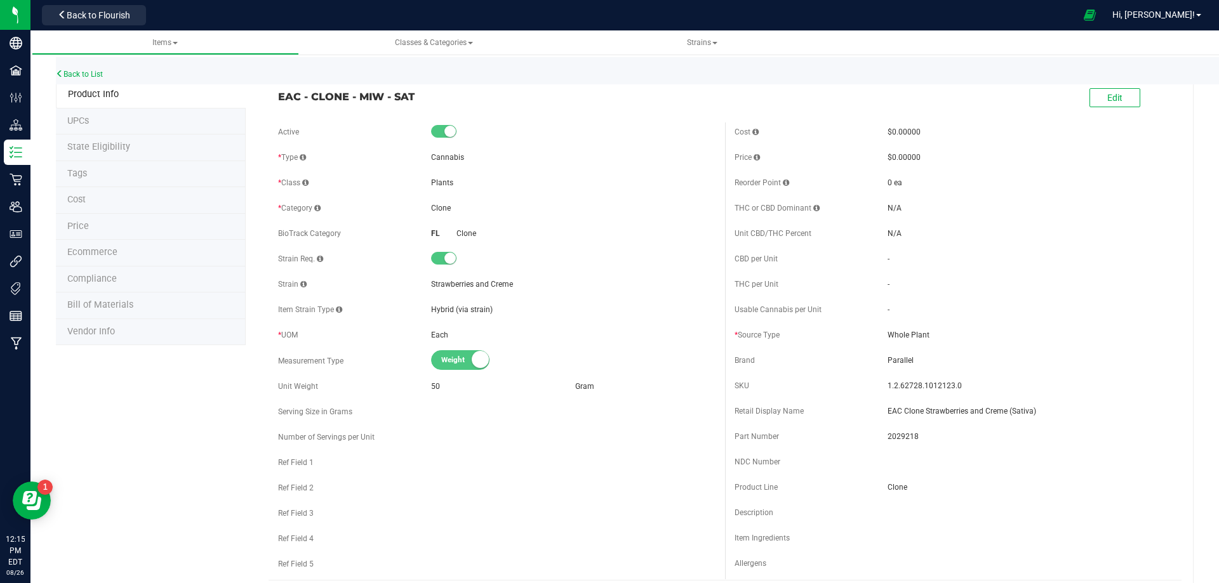
click at [120, 173] on li "Tags" at bounding box center [151, 174] width 190 height 27
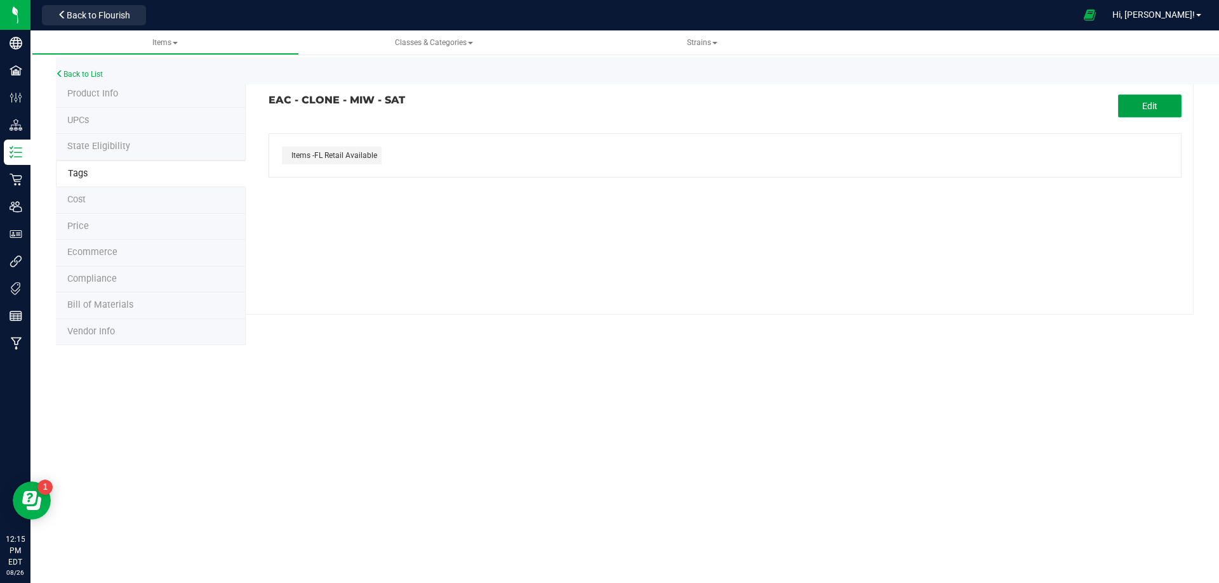
click at [1168, 114] on button "Edit" at bounding box center [1149, 106] width 63 height 23
drag, startPoint x: 387, startPoint y: 184, endPoint x: 406, endPoint y: 190, distance: 19.3
click at [389, 186] on button "button" at bounding box center [385, 188] width 13 height 13
click at [1155, 112] on button "Save" at bounding box center [1149, 106] width 63 height 23
click at [107, 283] on span "Compliance" at bounding box center [92, 279] width 50 height 11
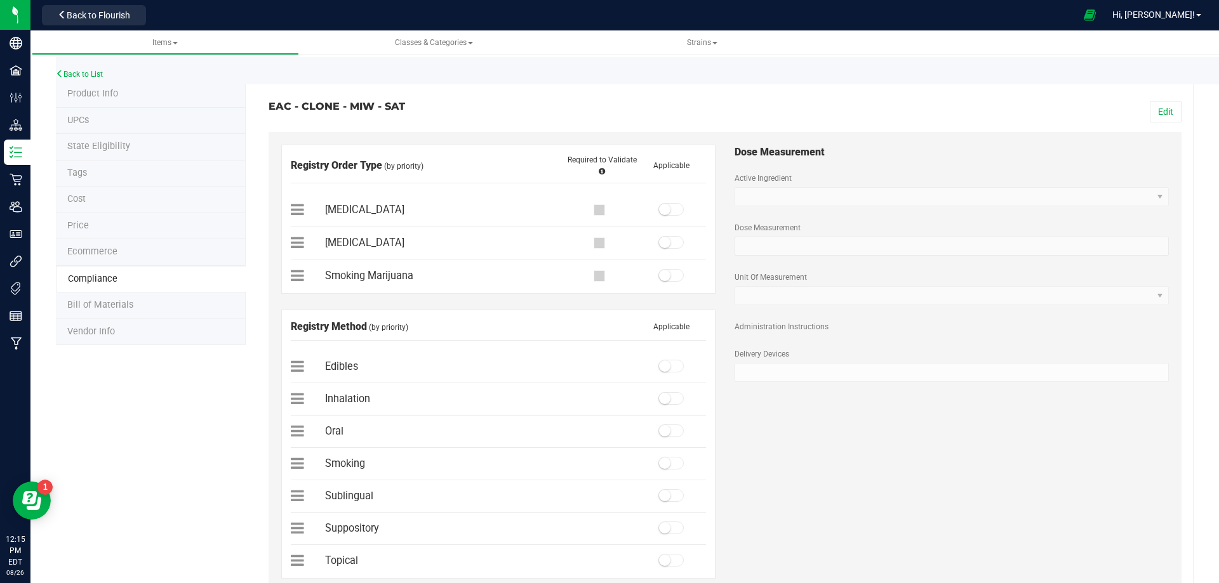
click at [94, 310] on span "Bill of Materials" at bounding box center [100, 305] width 66 height 11
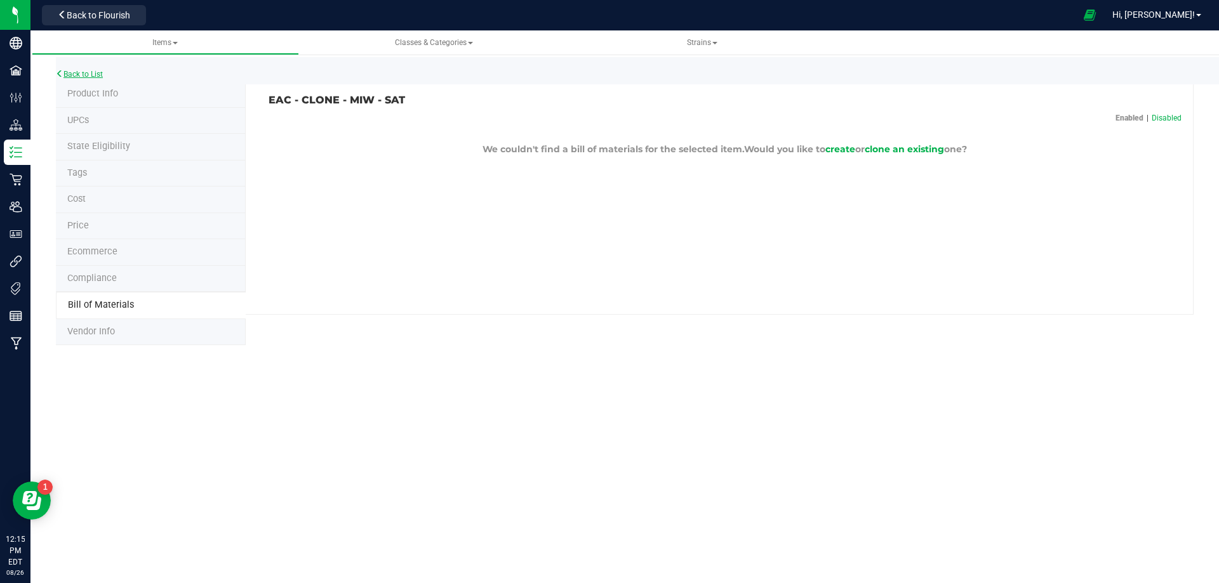
click at [86, 72] on link "Back to List" at bounding box center [79, 74] width 47 height 9
